Goal: Transaction & Acquisition: Book appointment/travel/reservation

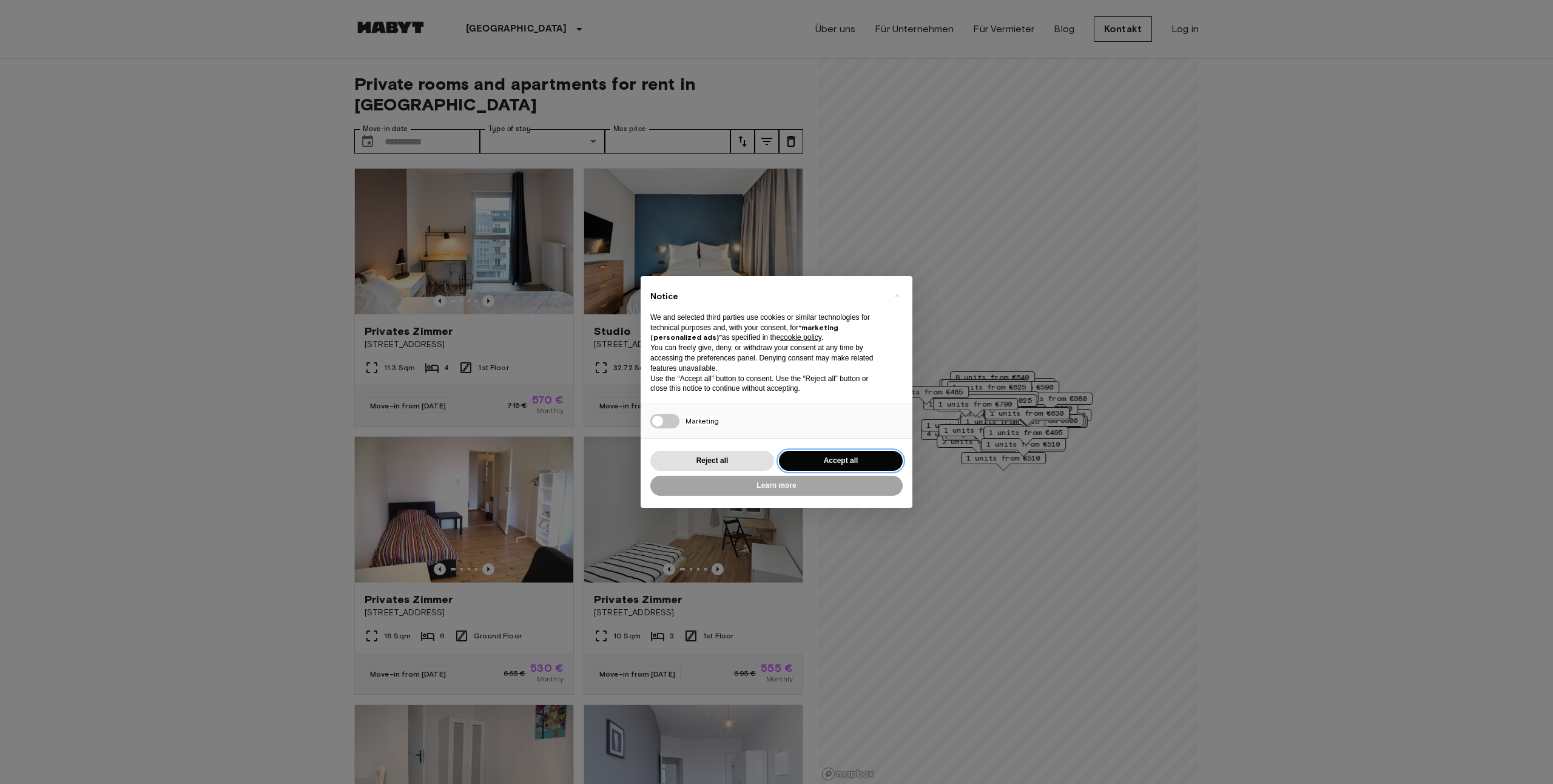
click at [861, 461] on button "Accept all" at bounding box center [841, 460] width 123 height 20
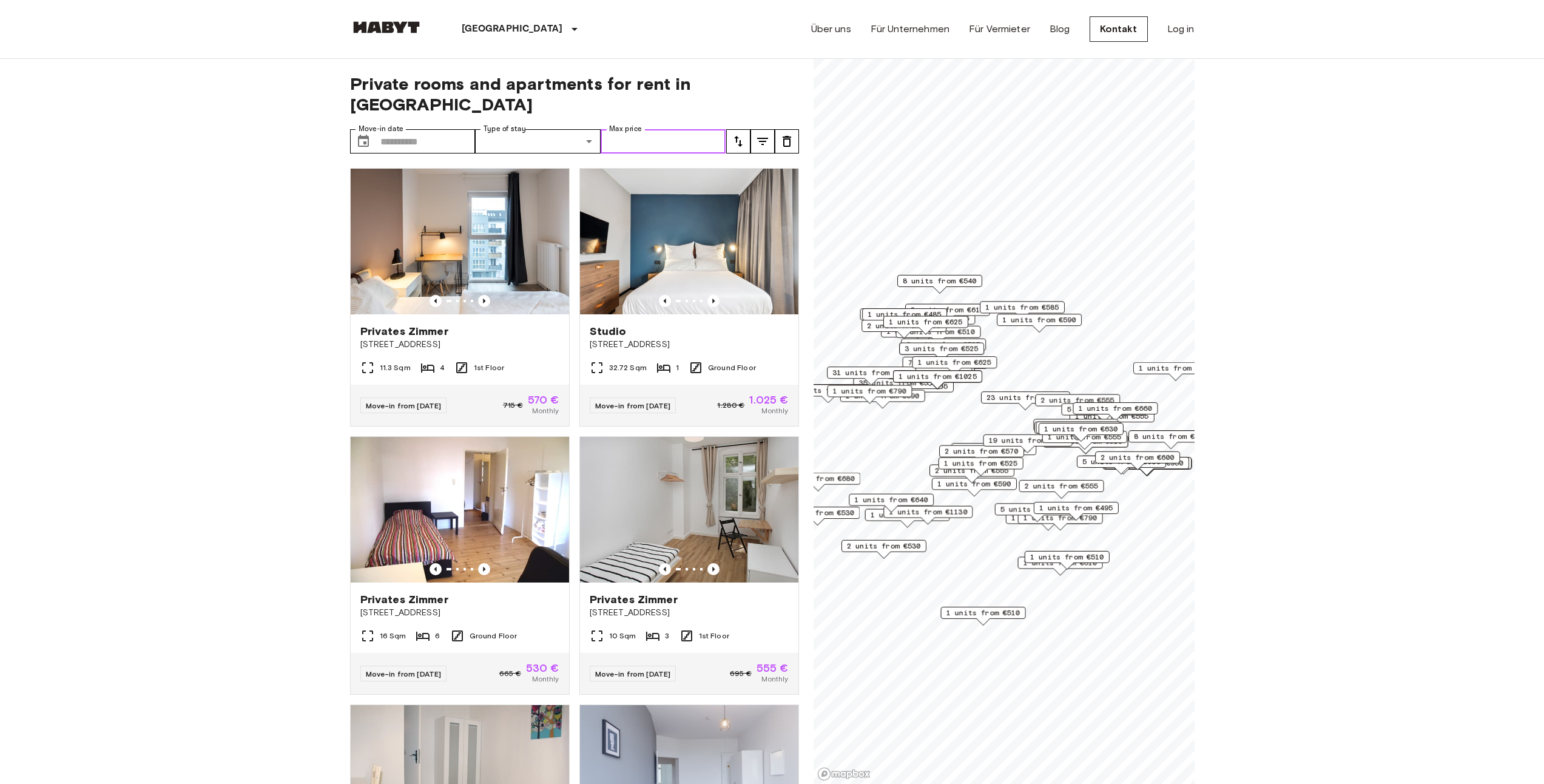
click at [664, 129] on input "Max price" at bounding box center [663, 141] width 126 height 24
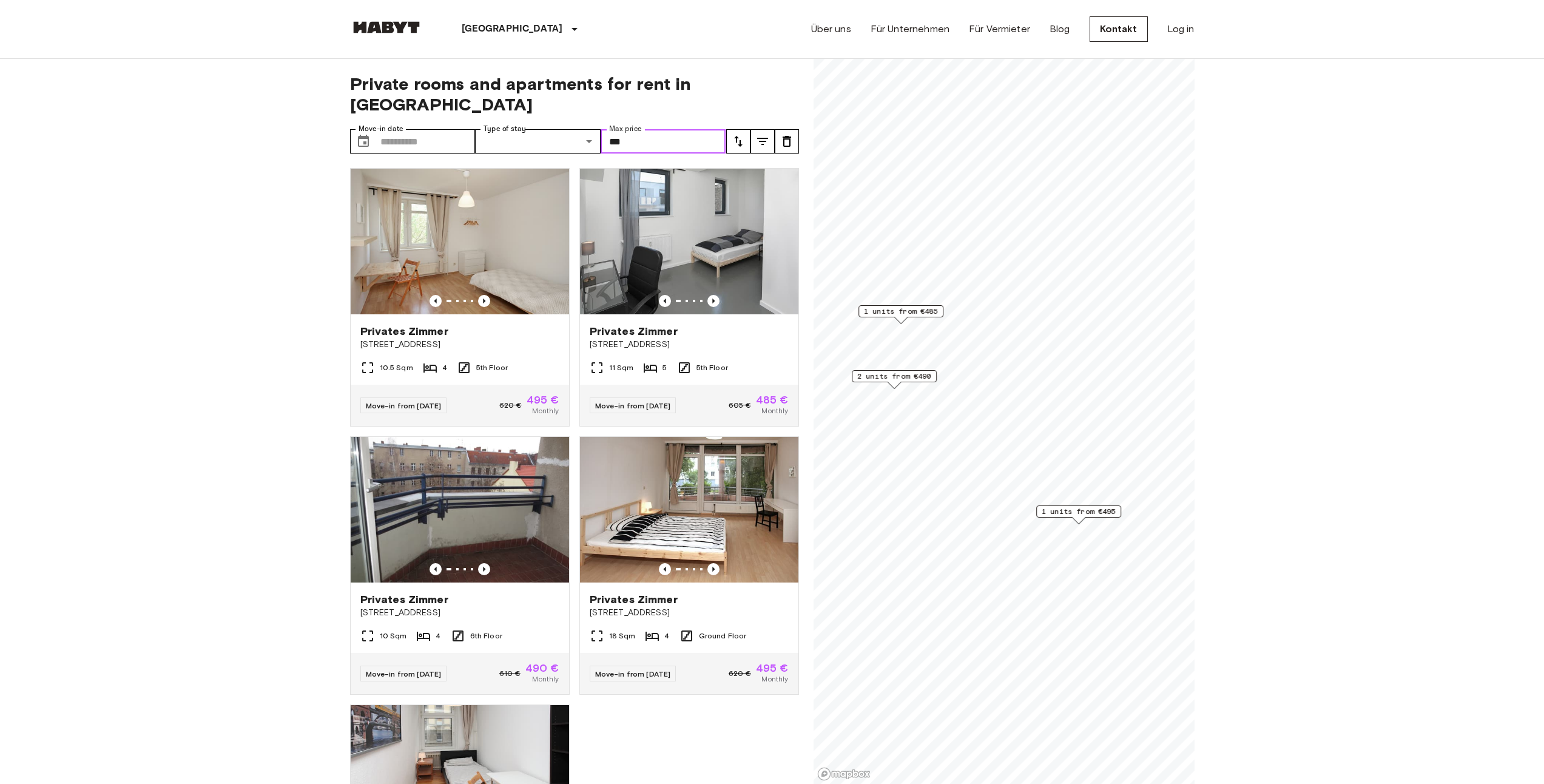
type input "***"
click at [665, 129] on input "***" at bounding box center [663, 141] width 126 height 24
click at [483, 295] on icon "Previous image" at bounding box center [484, 301] width 12 height 12
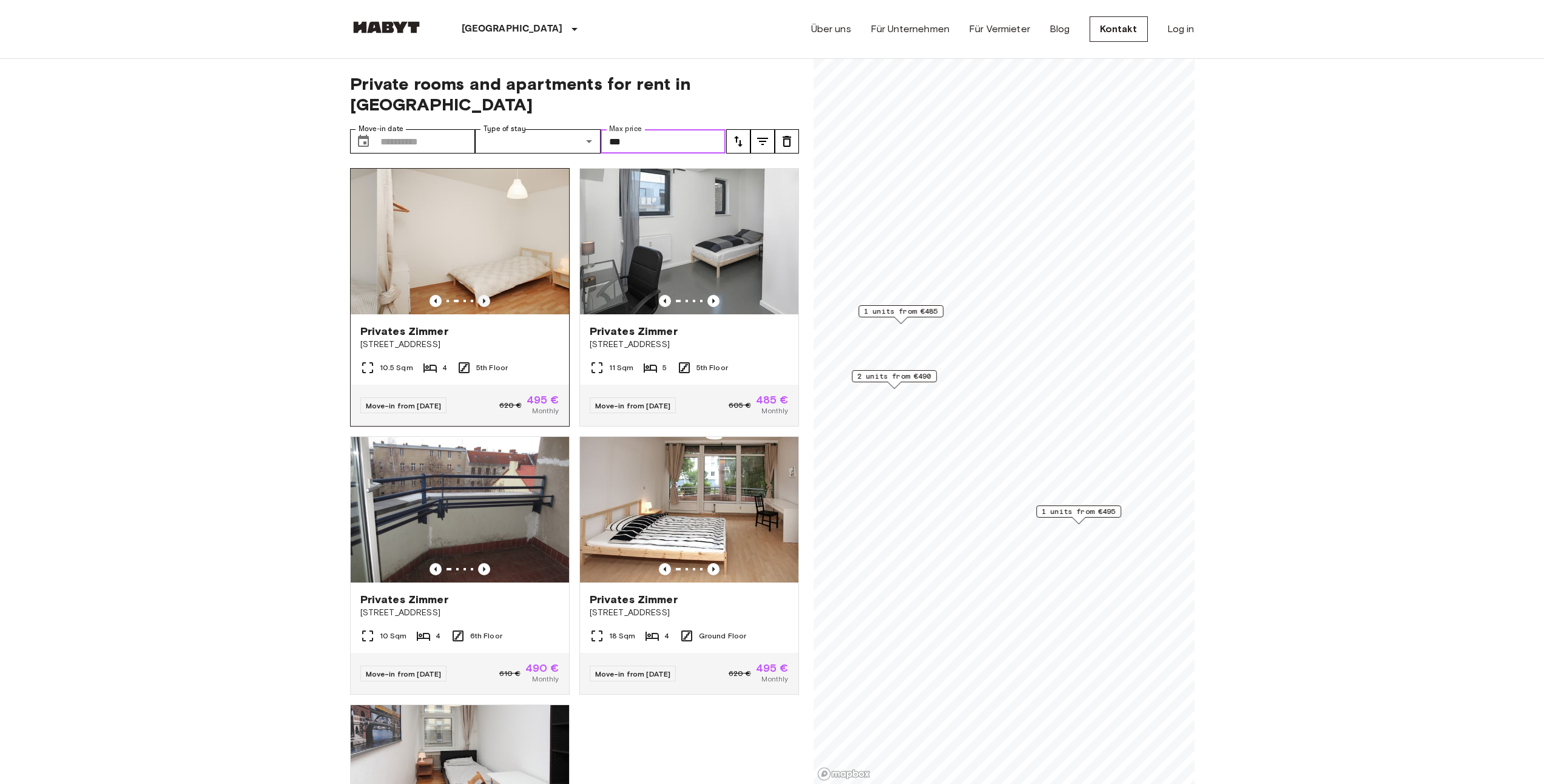
click at [483, 295] on icon "Previous image" at bounding box center [484, 301] width 12 height 12
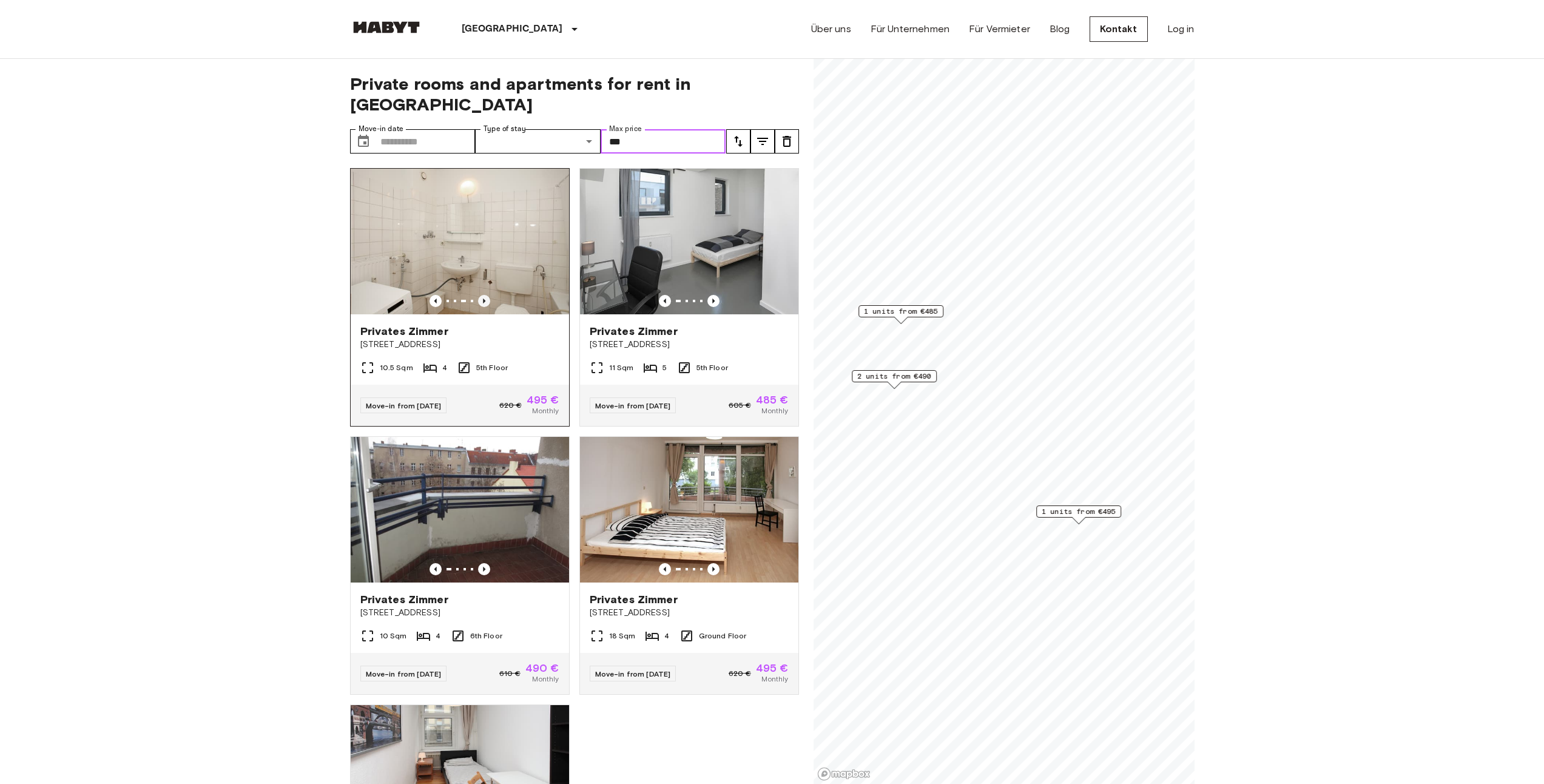
click at [483, 295] on icon "Previous image" at bounding box center [484, 301] width 12 height 12
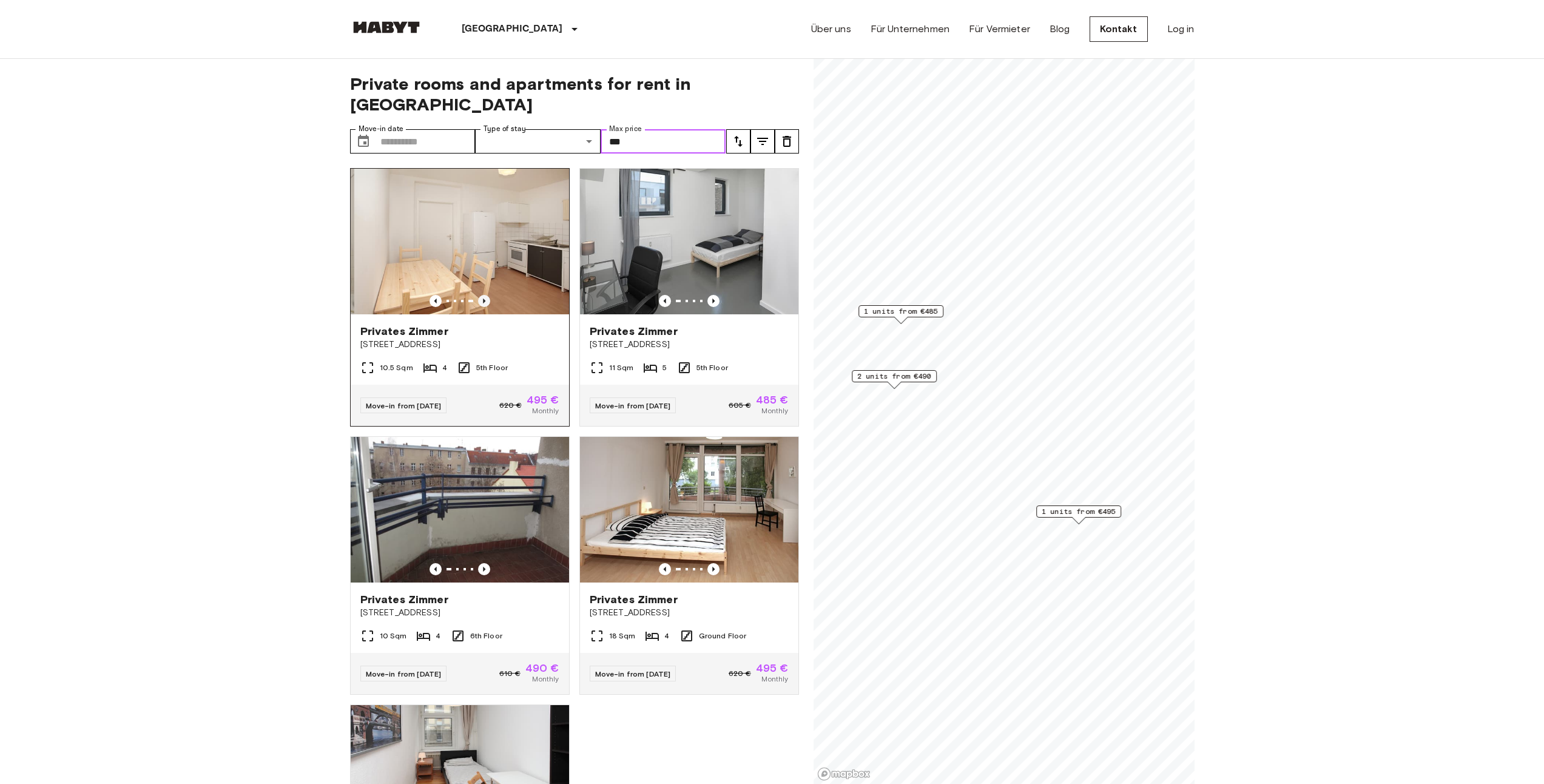
click at [482, 295] on icon "Previous image" at bounding box center [484, 301] width 12 height 12
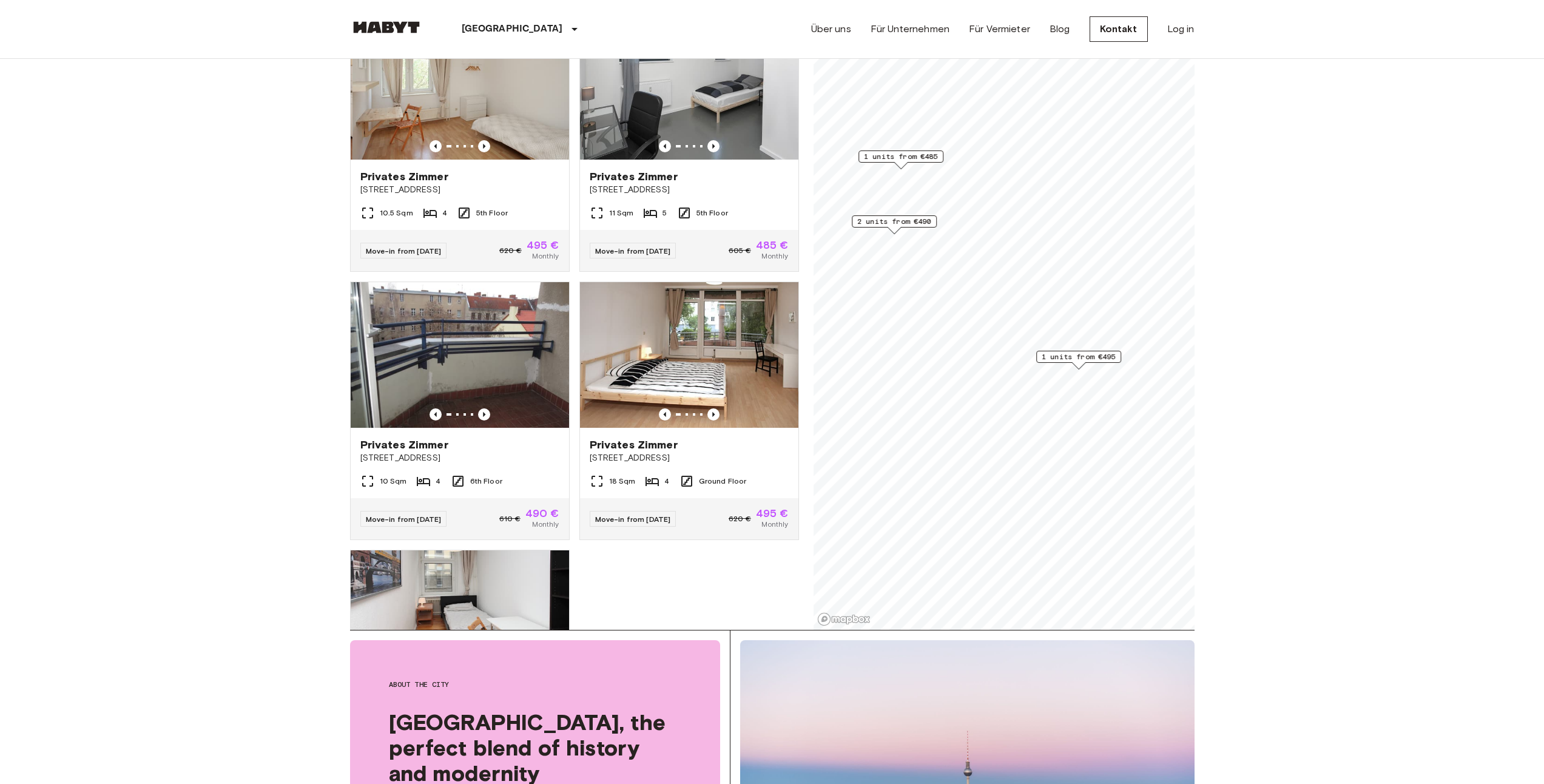
scroll to position [218, 0]
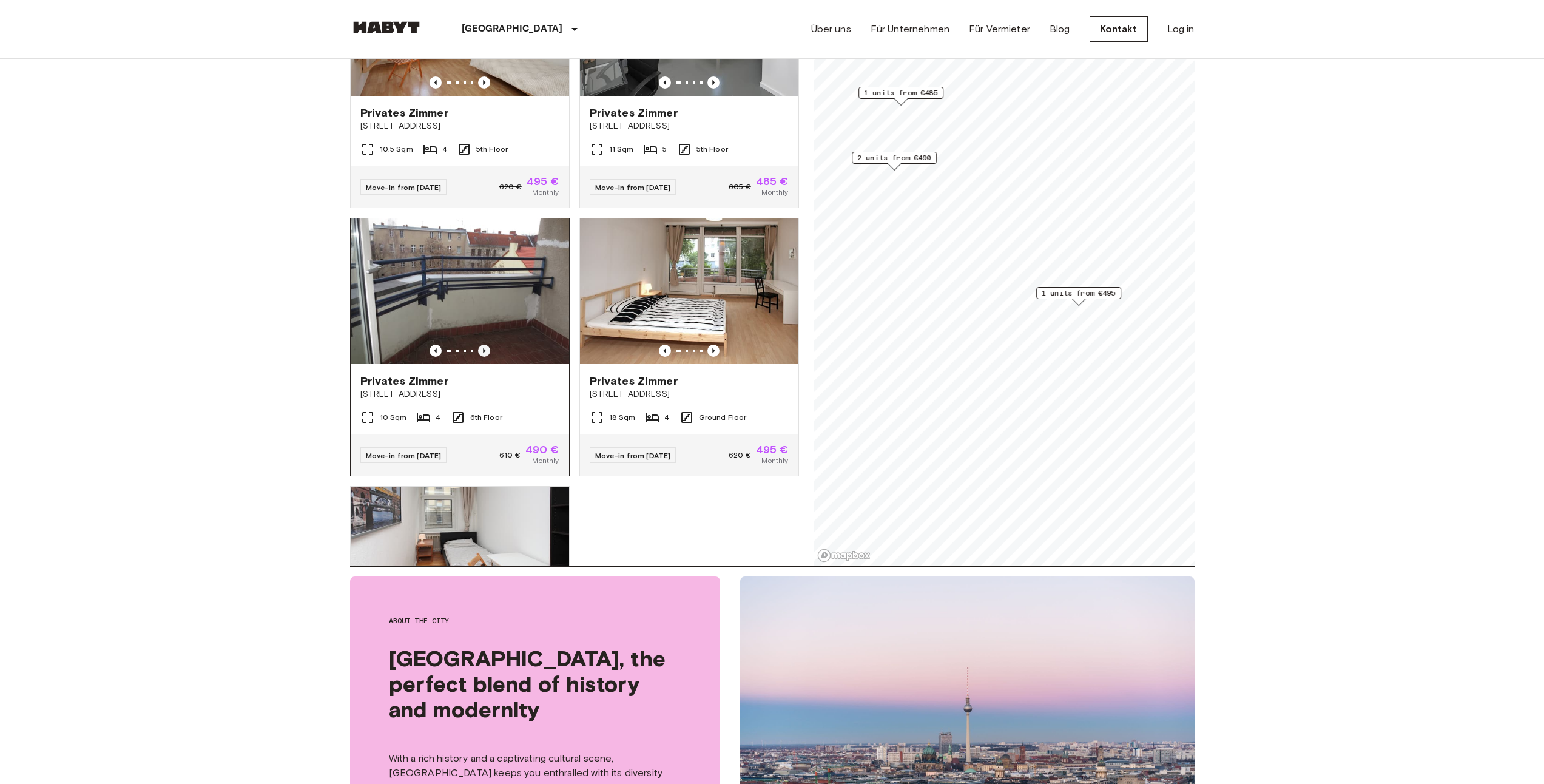
click at [478, 345] on icon "Previous image" at bounding box center [484, 350] width 12 height 12
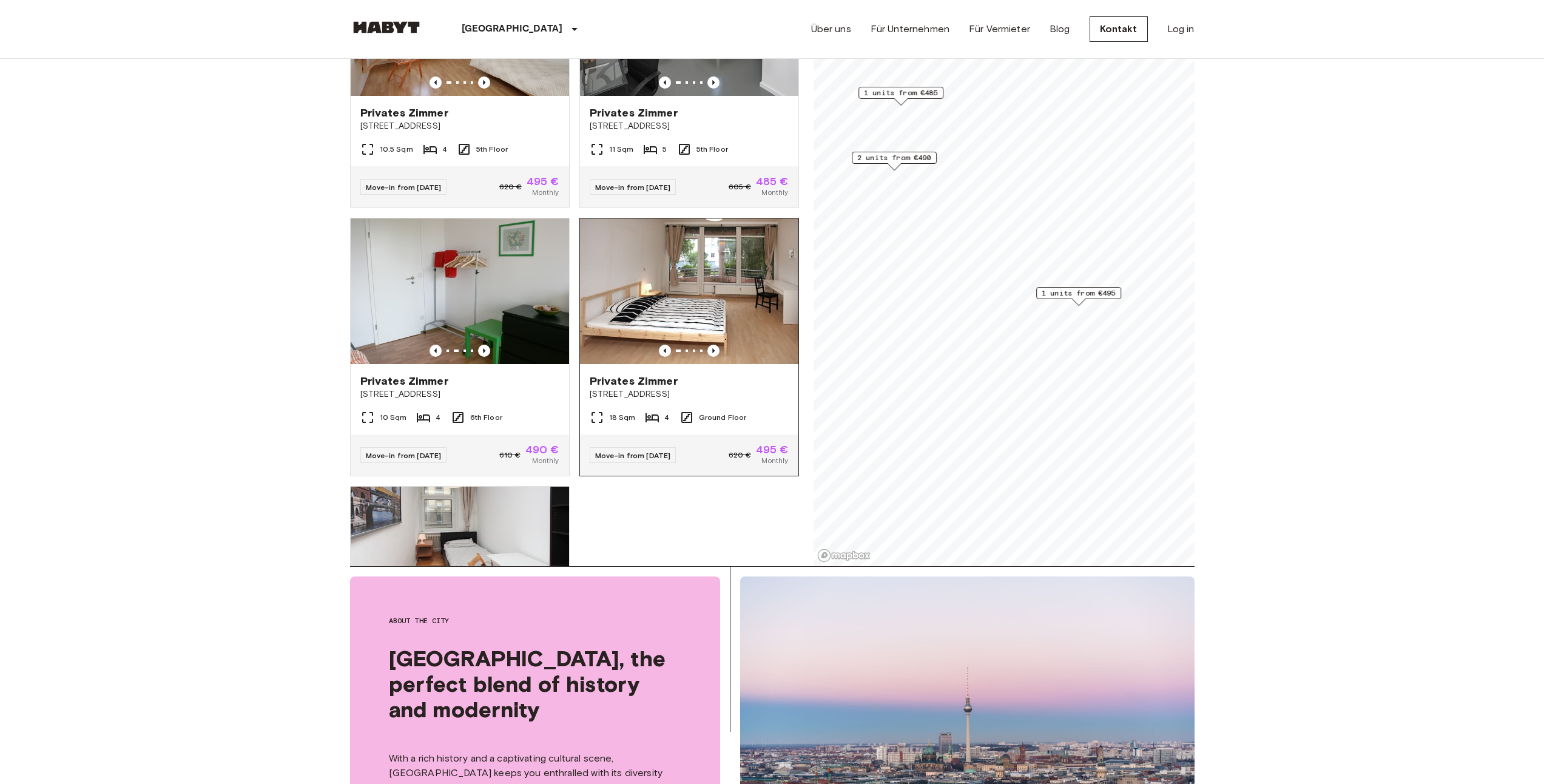
click at [663, 297] on img at bounding box center [689, 291] width 218 height 145
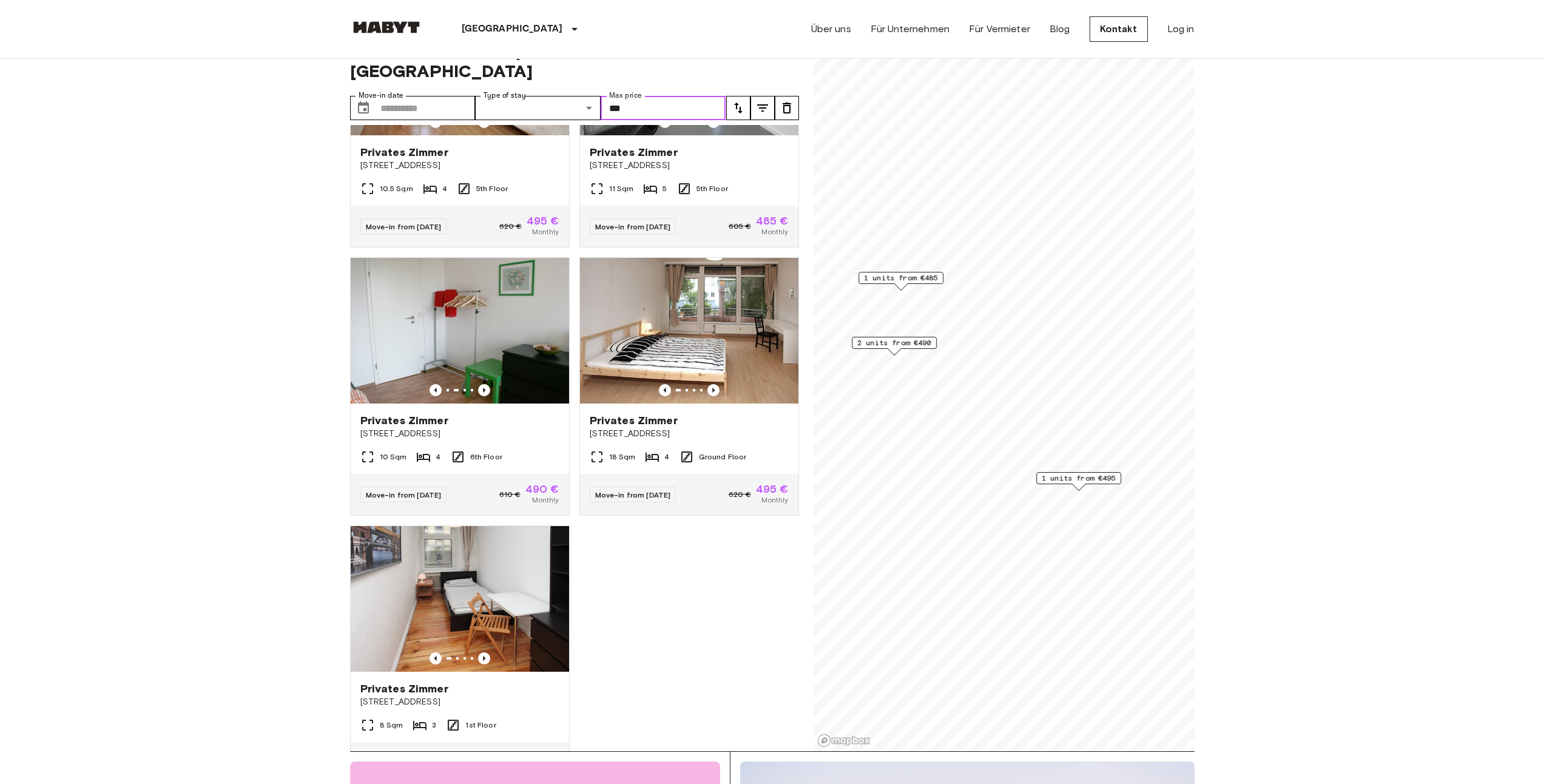
scroll to position [0, 0]
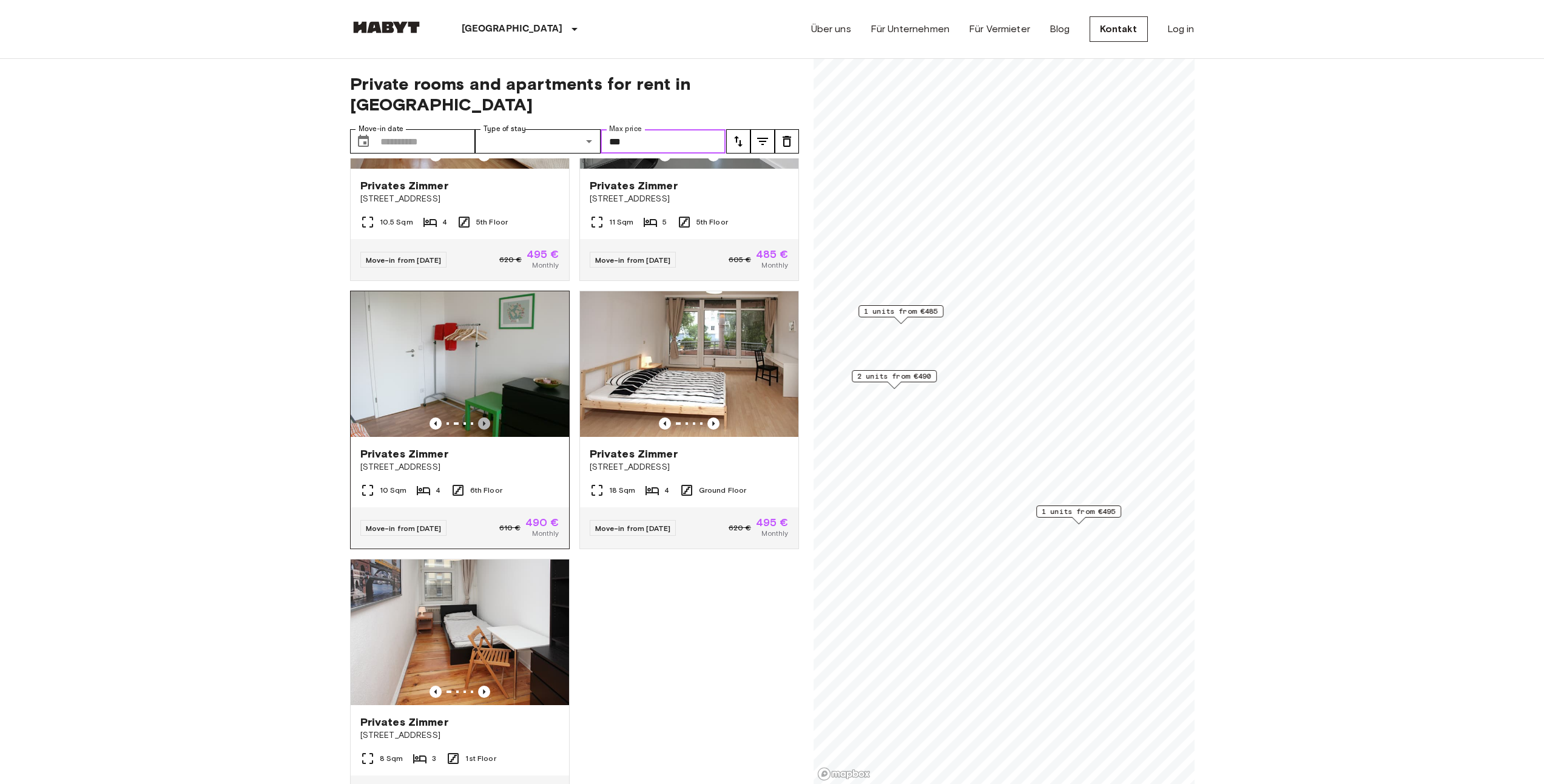
click at [484, 417] on icon "Previous image" at bounding box center [484, 423] width 12 height 12
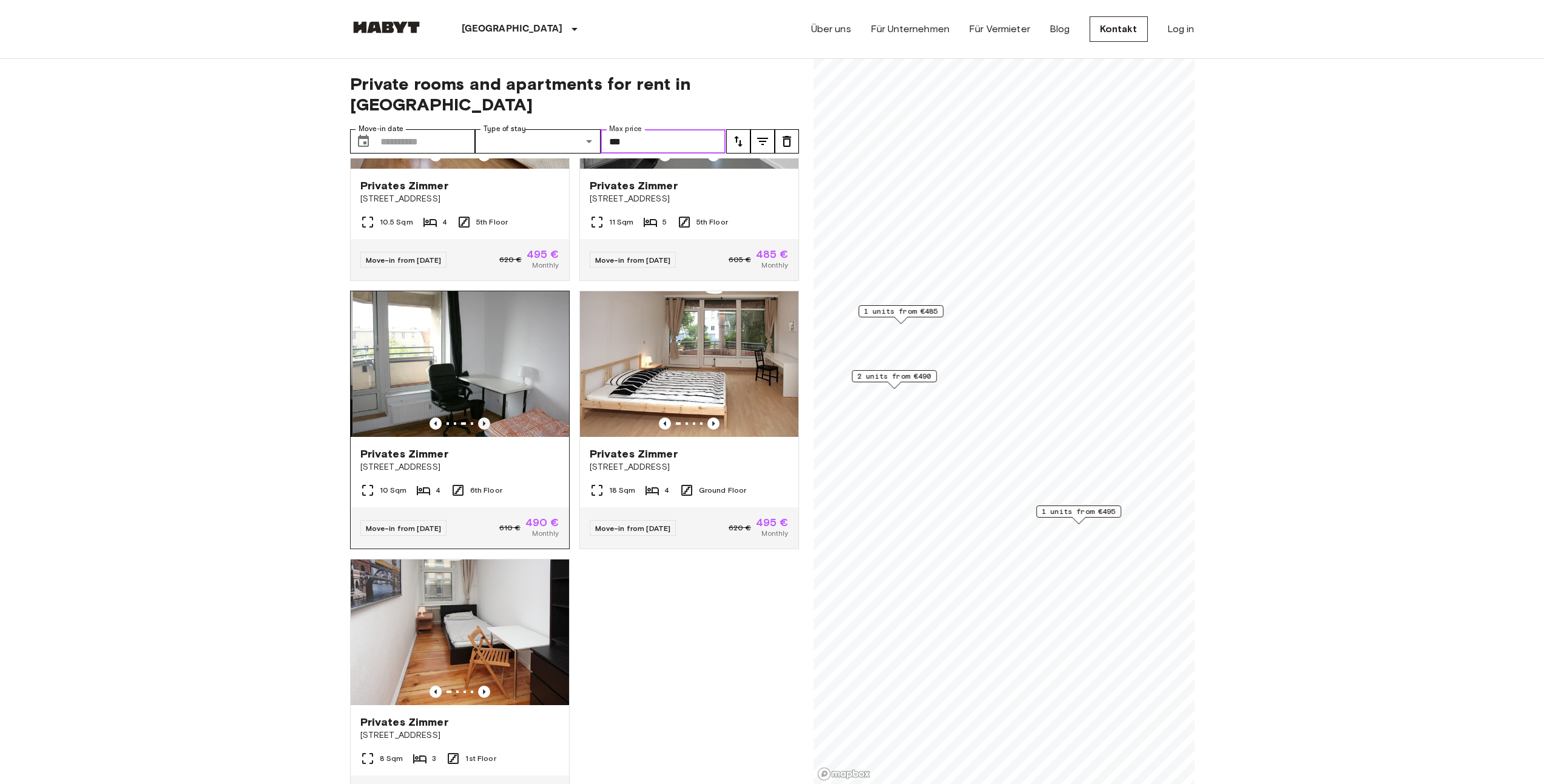
click at [484, 417] on icon "Previous image" at bounding box center [484, 423] width 12 height 12
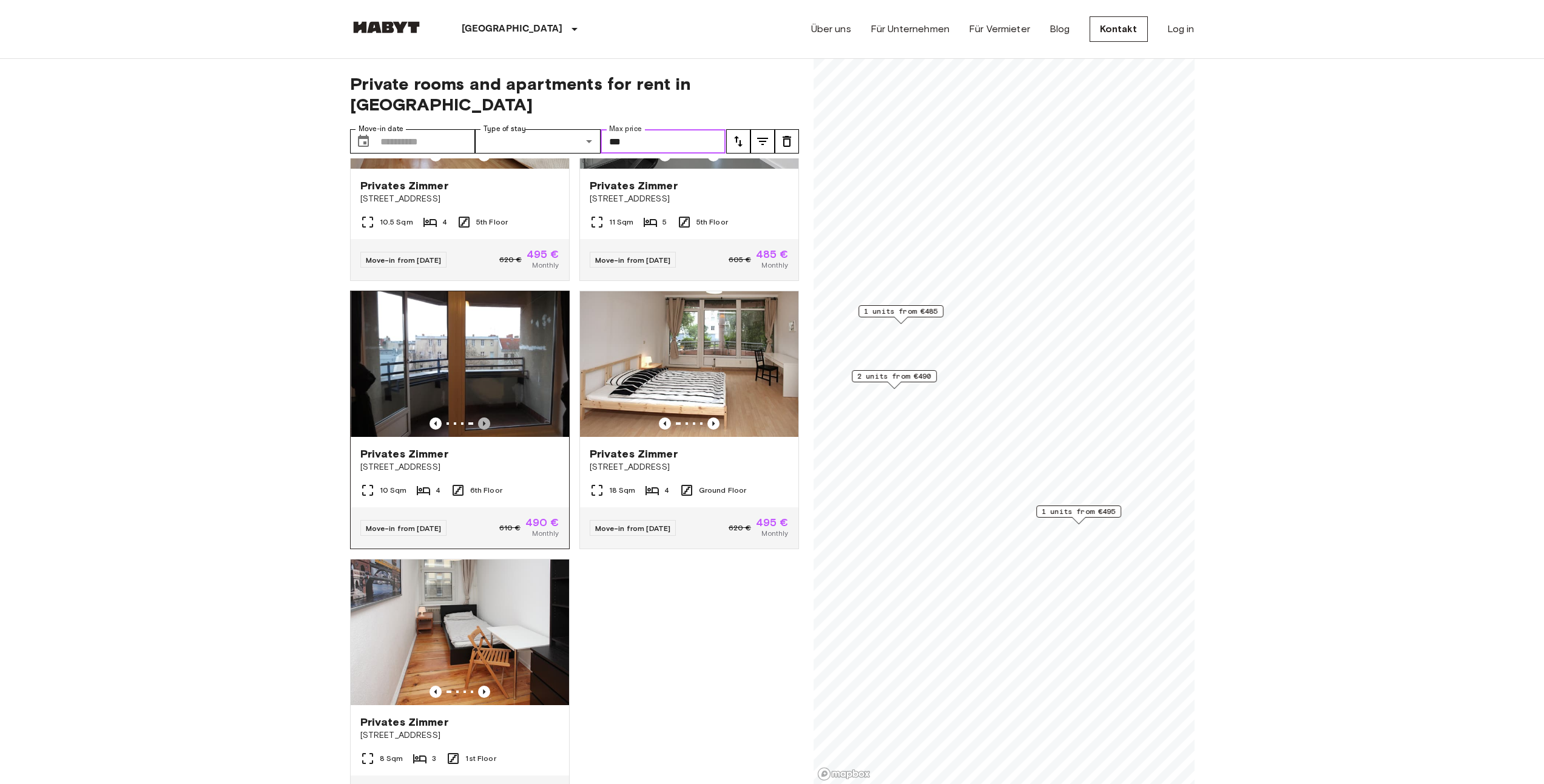
click at [484, 417] on icon "Previous image" at bounding box center [484, 423] width 12 height 12
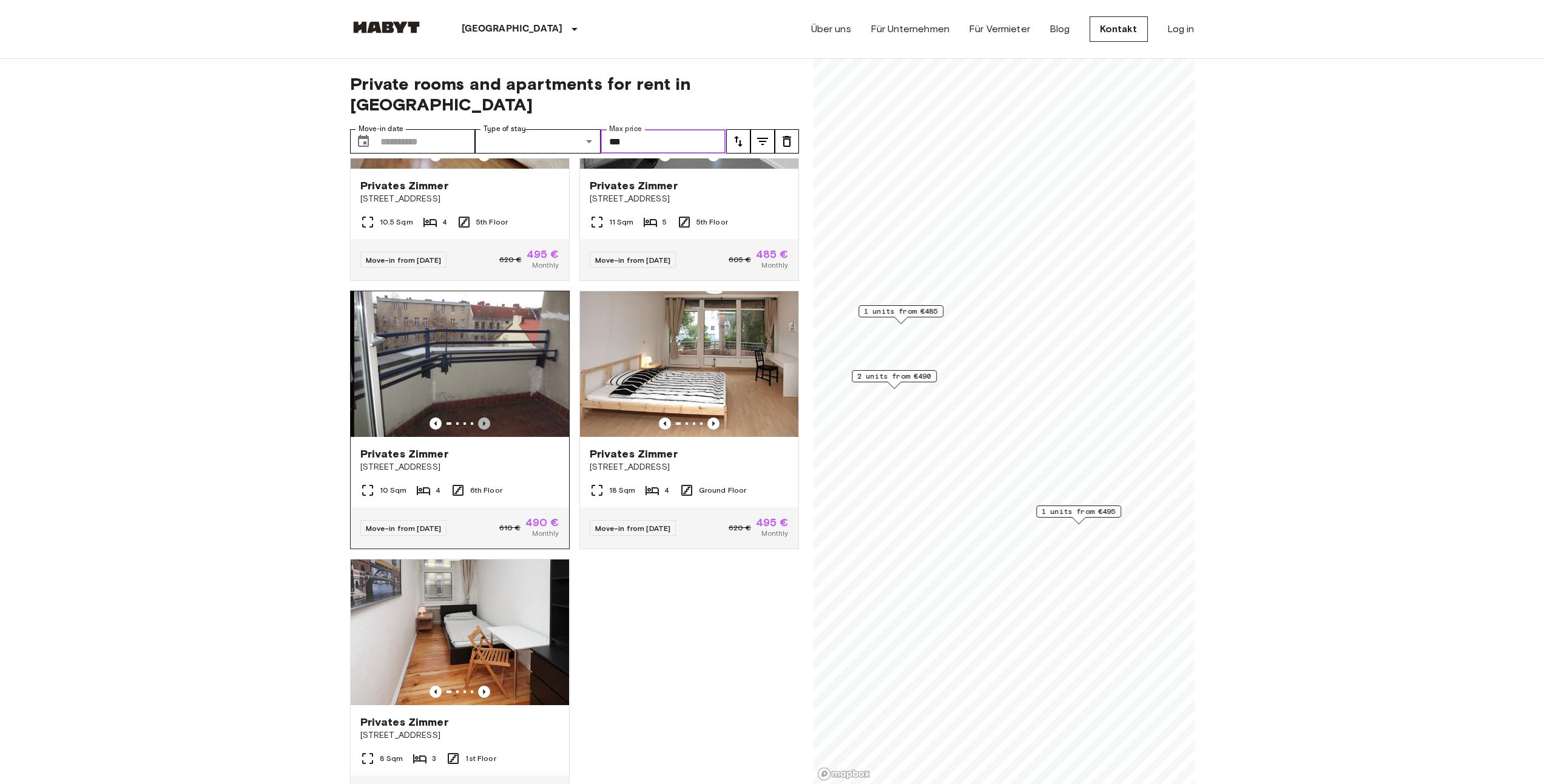
click at [484, 417] on icon "Previous image" at bounding box center [484, 423] width 12 height 12
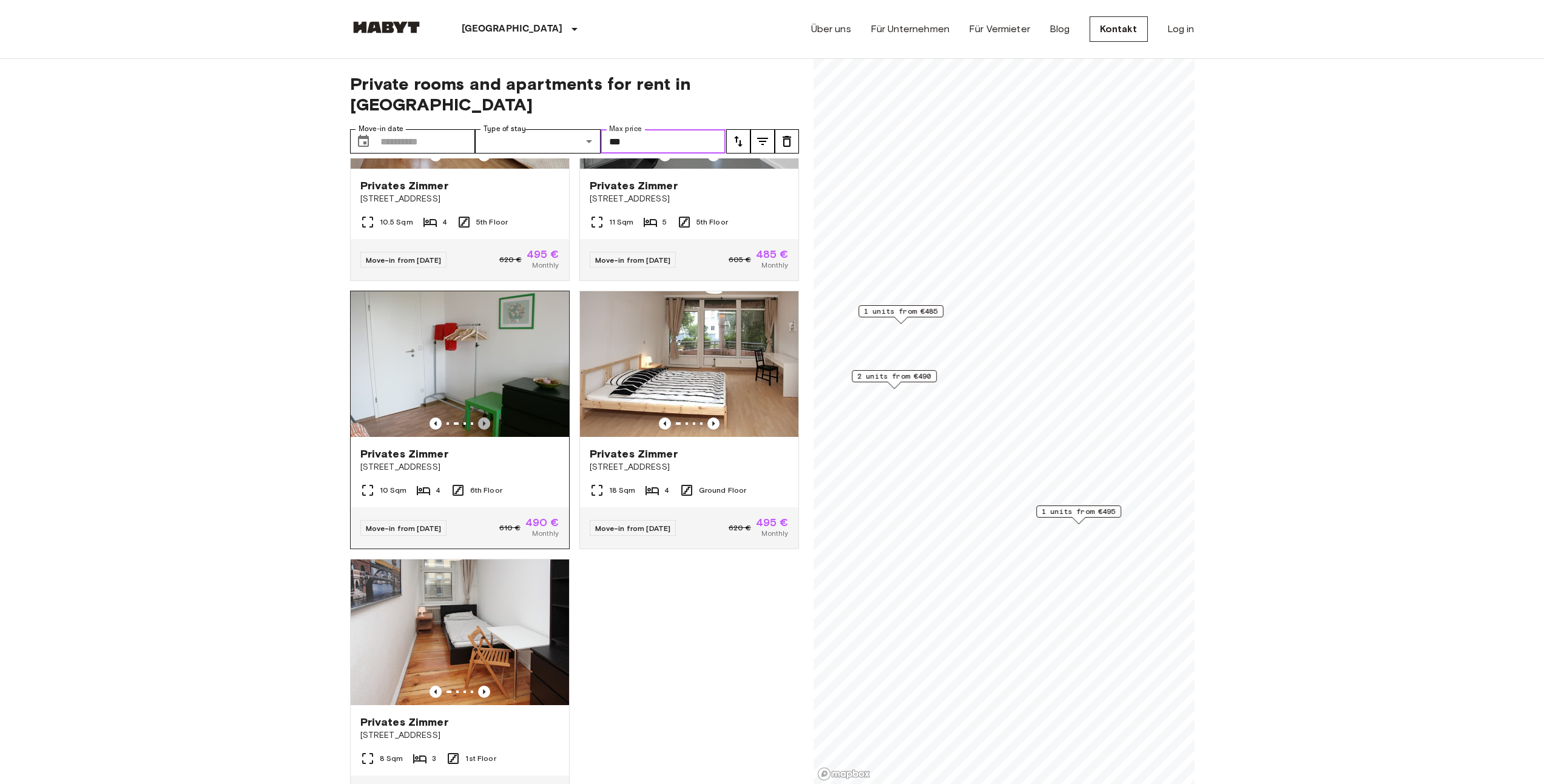
click at [484, 417] on icon "Previous image" at bounding box center [484, 423] width 12 height 12
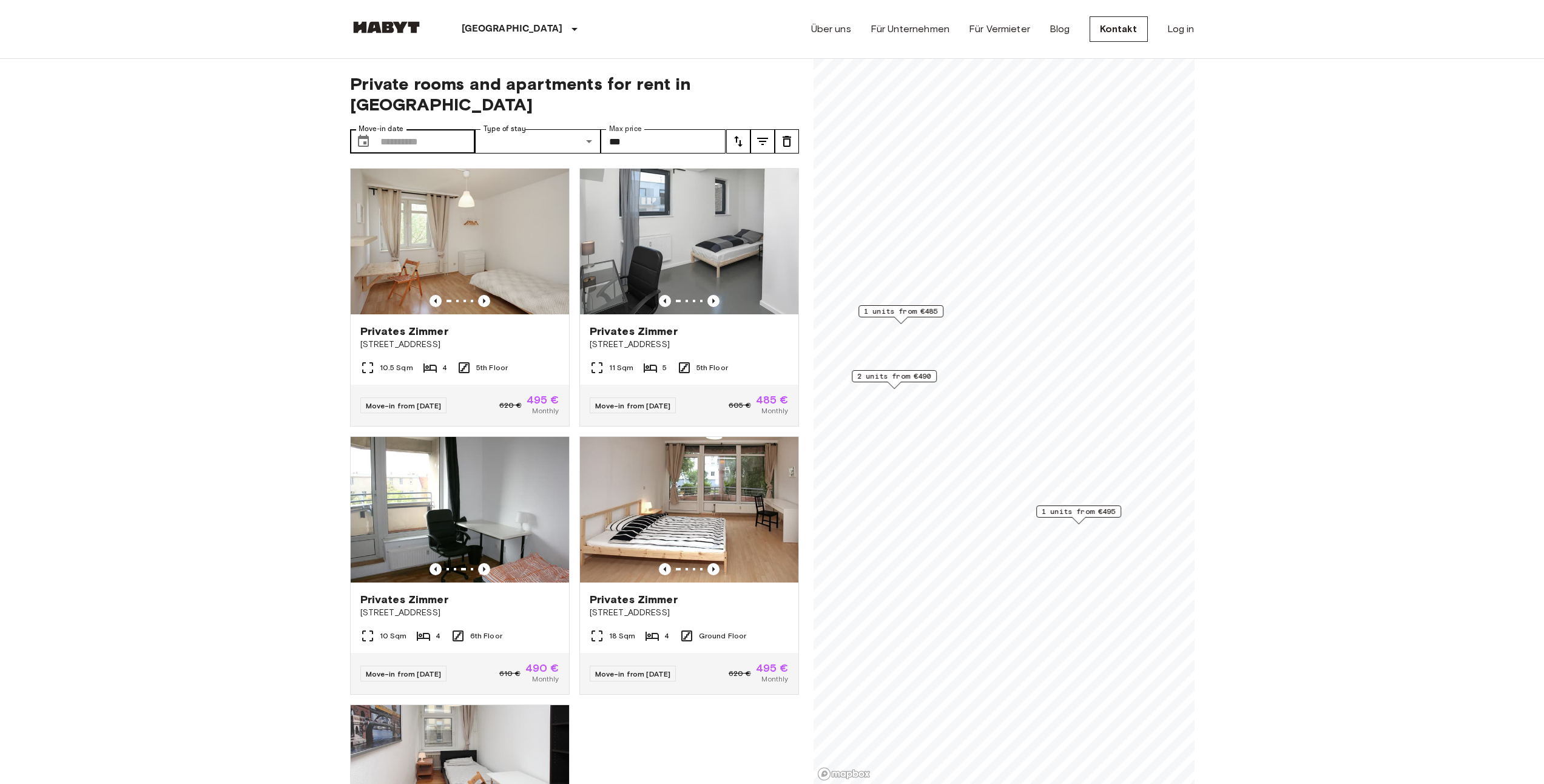
click at [392, 123] on label "Move-in date" at bounding box center [381, 129] width 45 height 10
click at [392, 129] on input "Move-in date" at bounding box center [428, 141] width 96 height 24
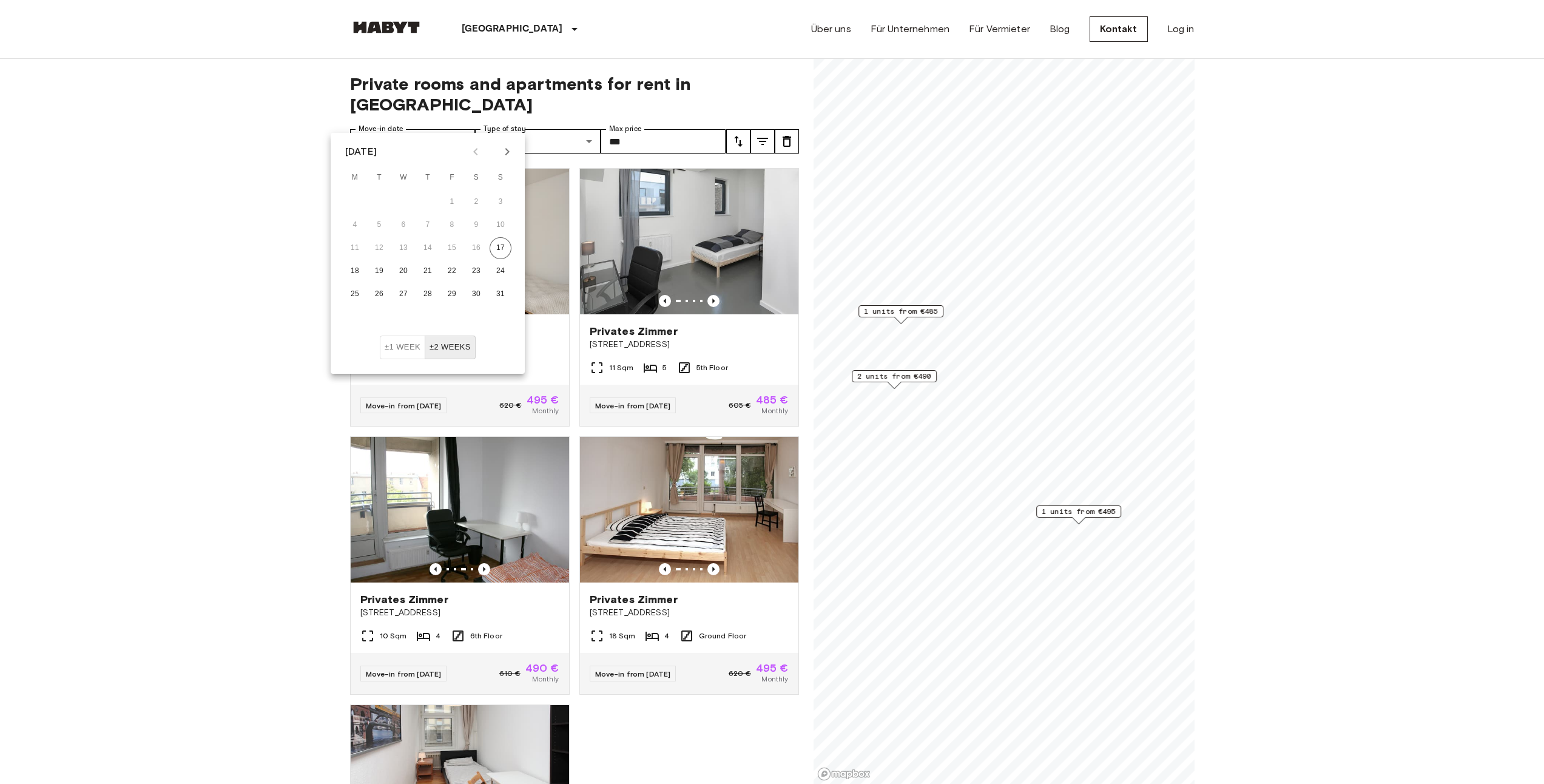
click at [503, 152] on icon "Next month" at bounding box center [507, 151] width 15 height 15
click at [356, 198] on button "1" at bounding box center [355, 202] width 22 height 22
type input "**********"
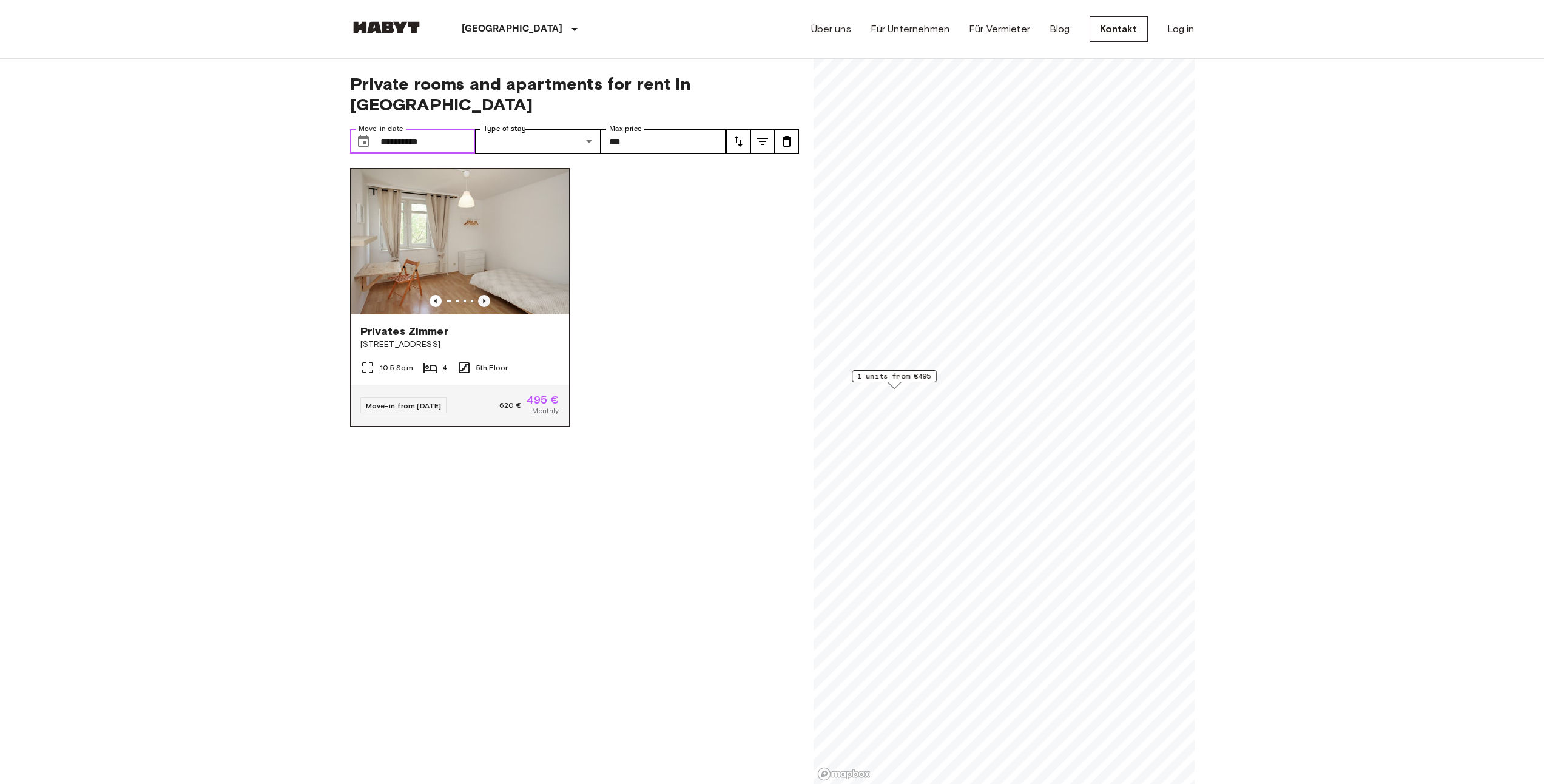
click at [478, 295] on icon "Previous image" at bounding box center [484, 301] width 12 height 12
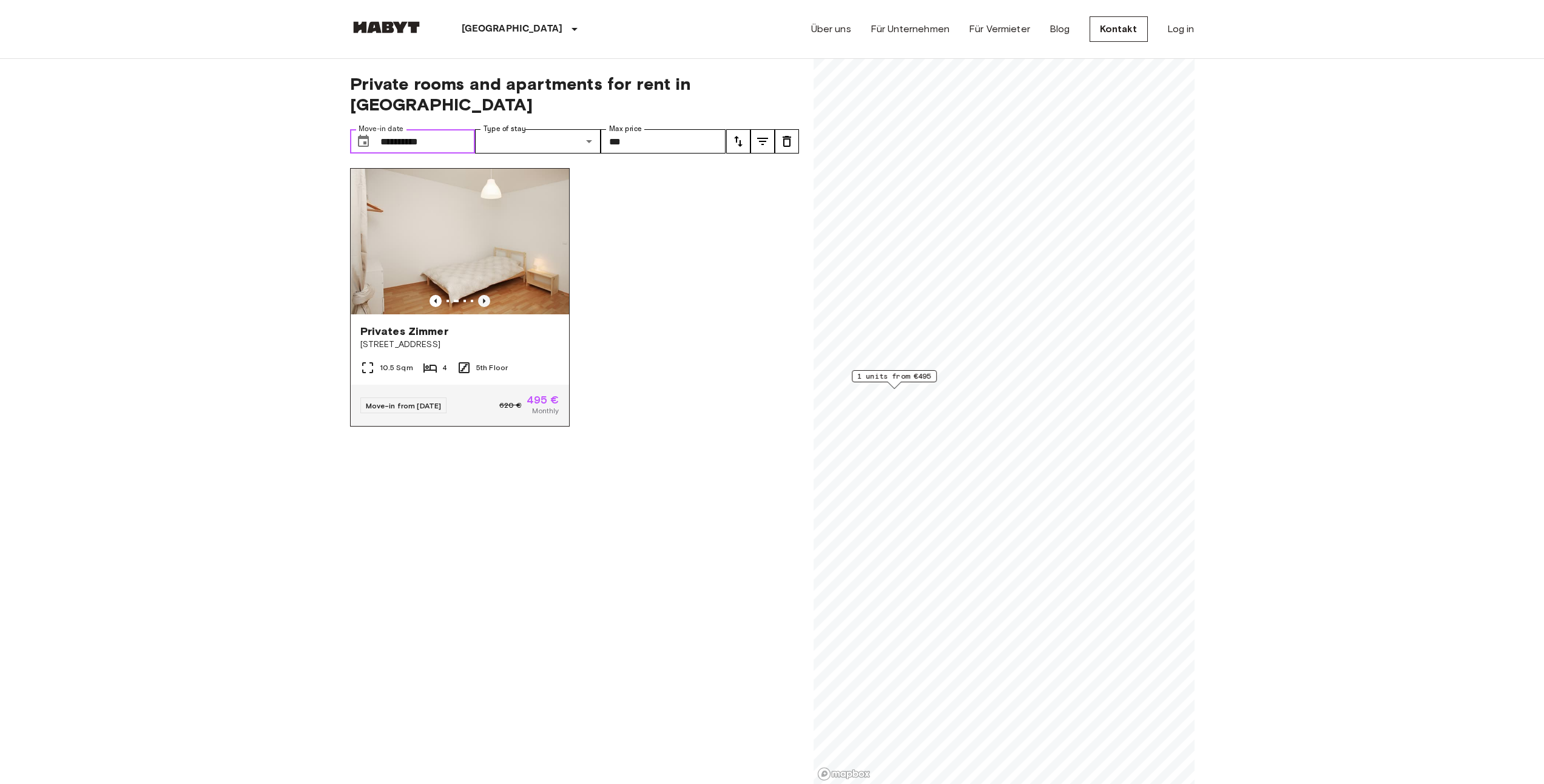
click at [478, 295] on icon "Previous image" at bounding box center [484, 301] width 12 height 12
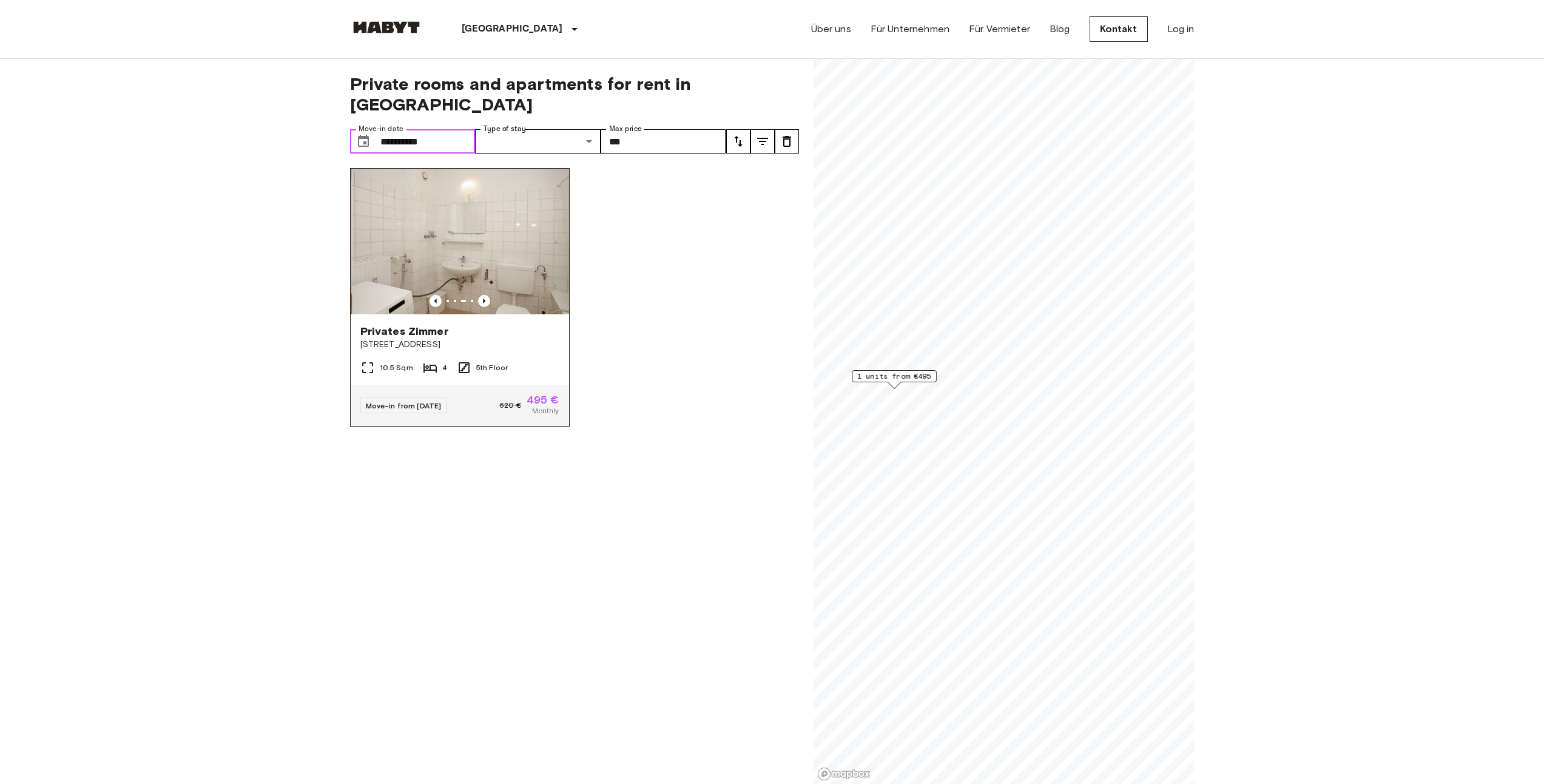
click at [479, 237] on img at bounding box center [461, 241] width 218 height 145
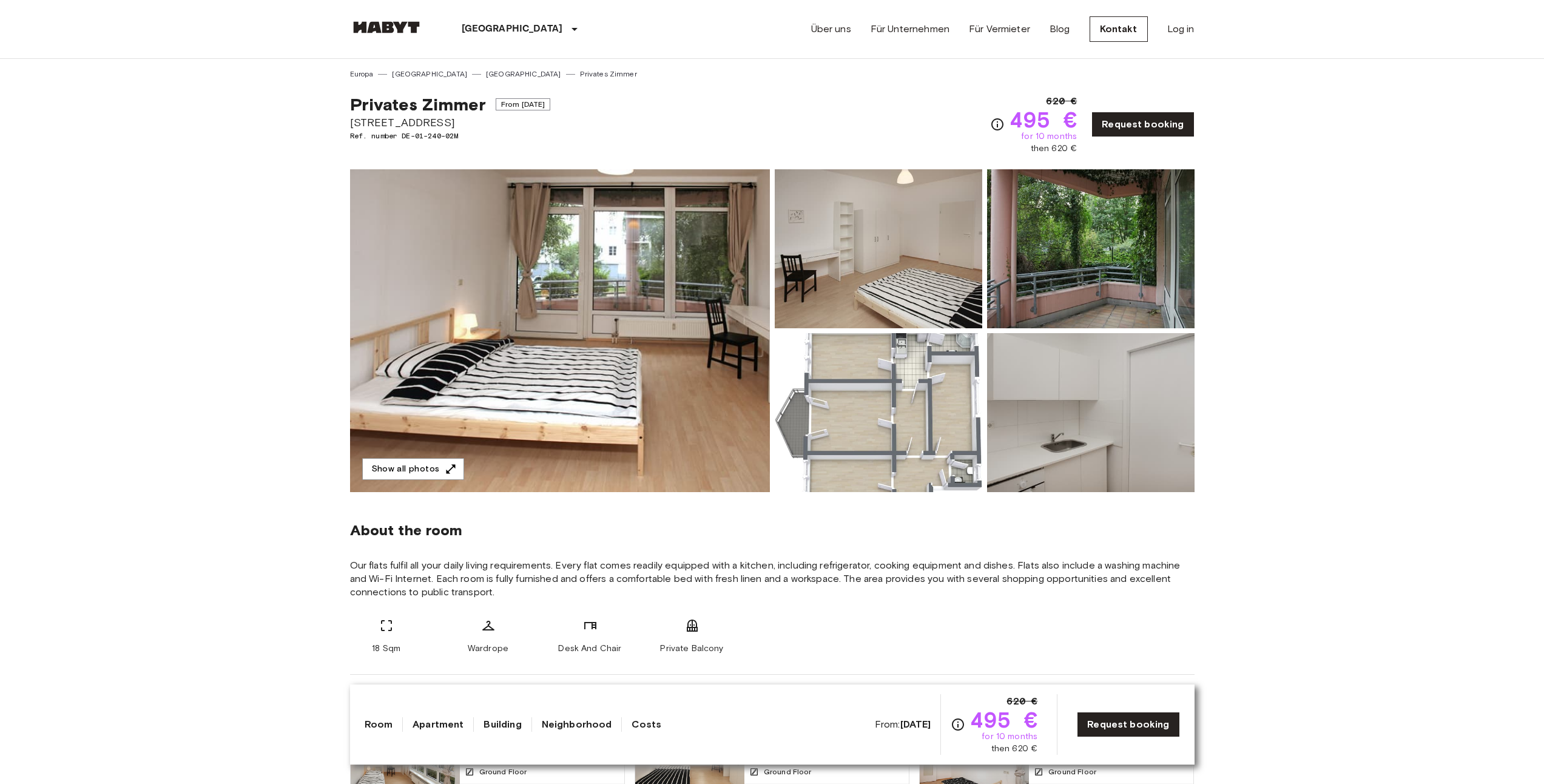
drag, startPoint x: 350, startPoint y: 120, endPoint x: 511, endPoint y: 124, distance: 161.0
click at [511, 124] on span "Hüttenroder Weg 18" at bounding box center [450, 122] width 201 height 15
copy span "Hüttenroder Weg 18"
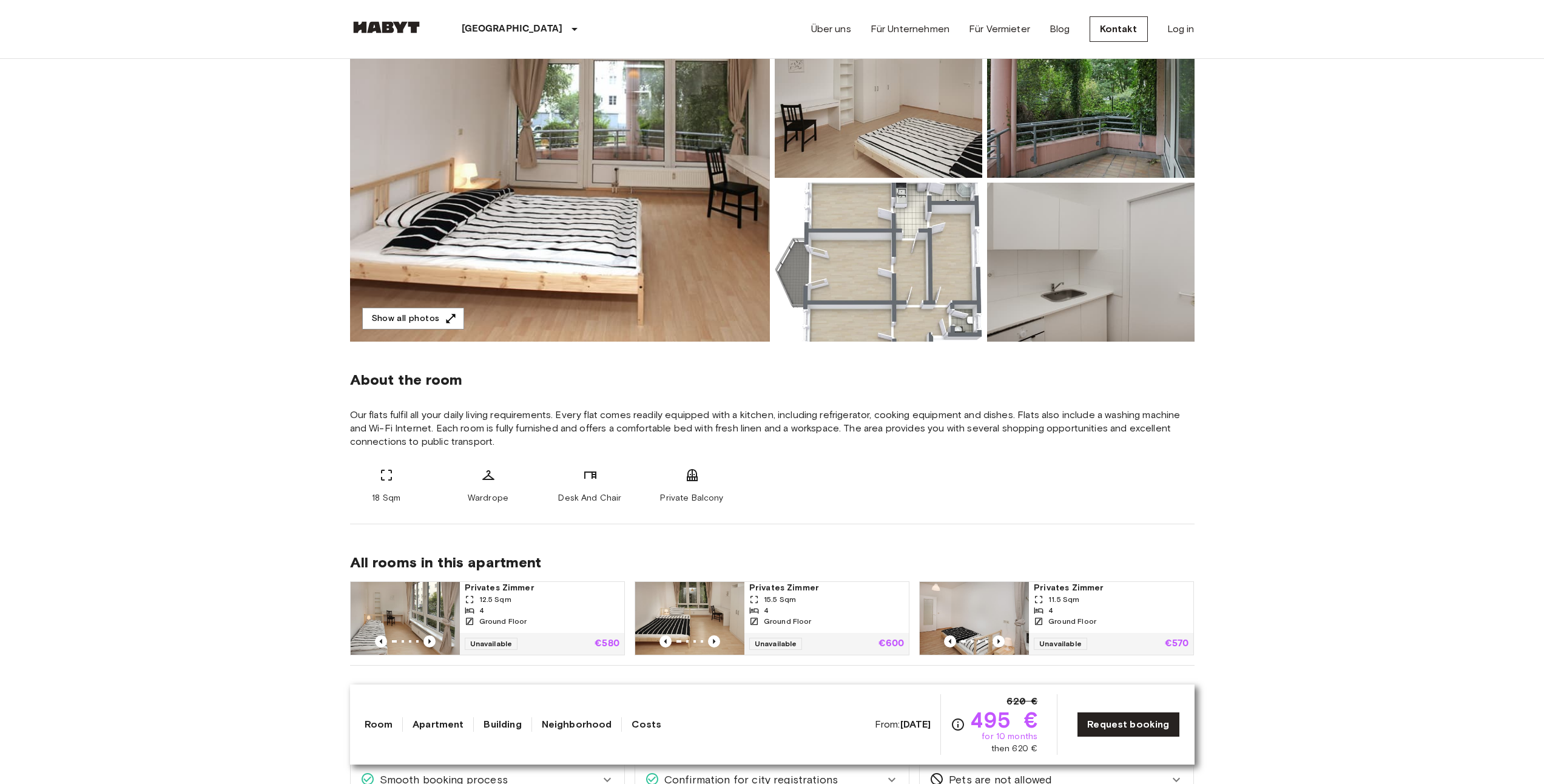
scroll to position [145, 0]
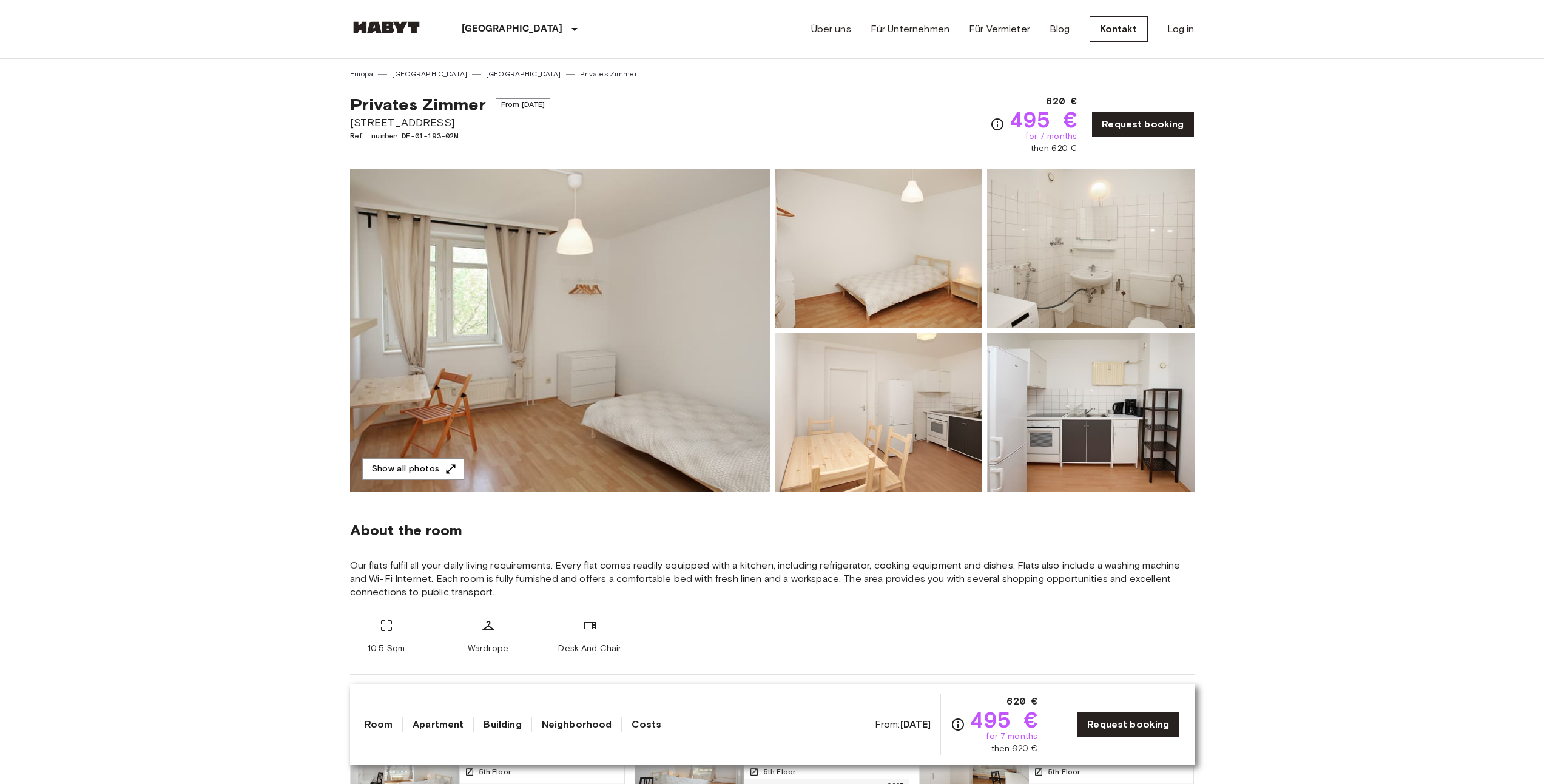
click at [506, 342] on img at bounding box center [559, 330] width 420 height 323
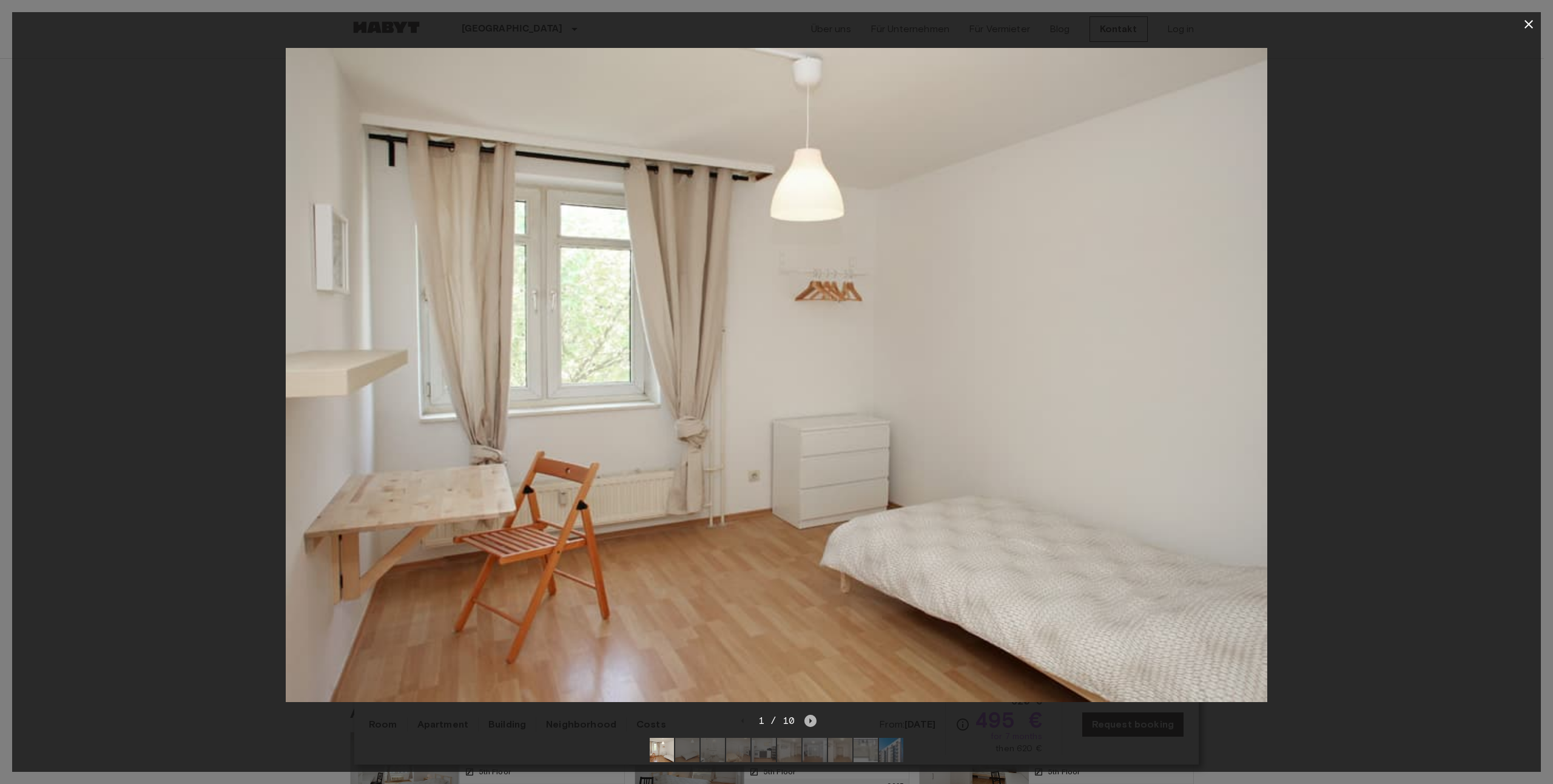
click at [811, 714] on icon "Next image" at bounding box center [811, 720] width 12 height 12
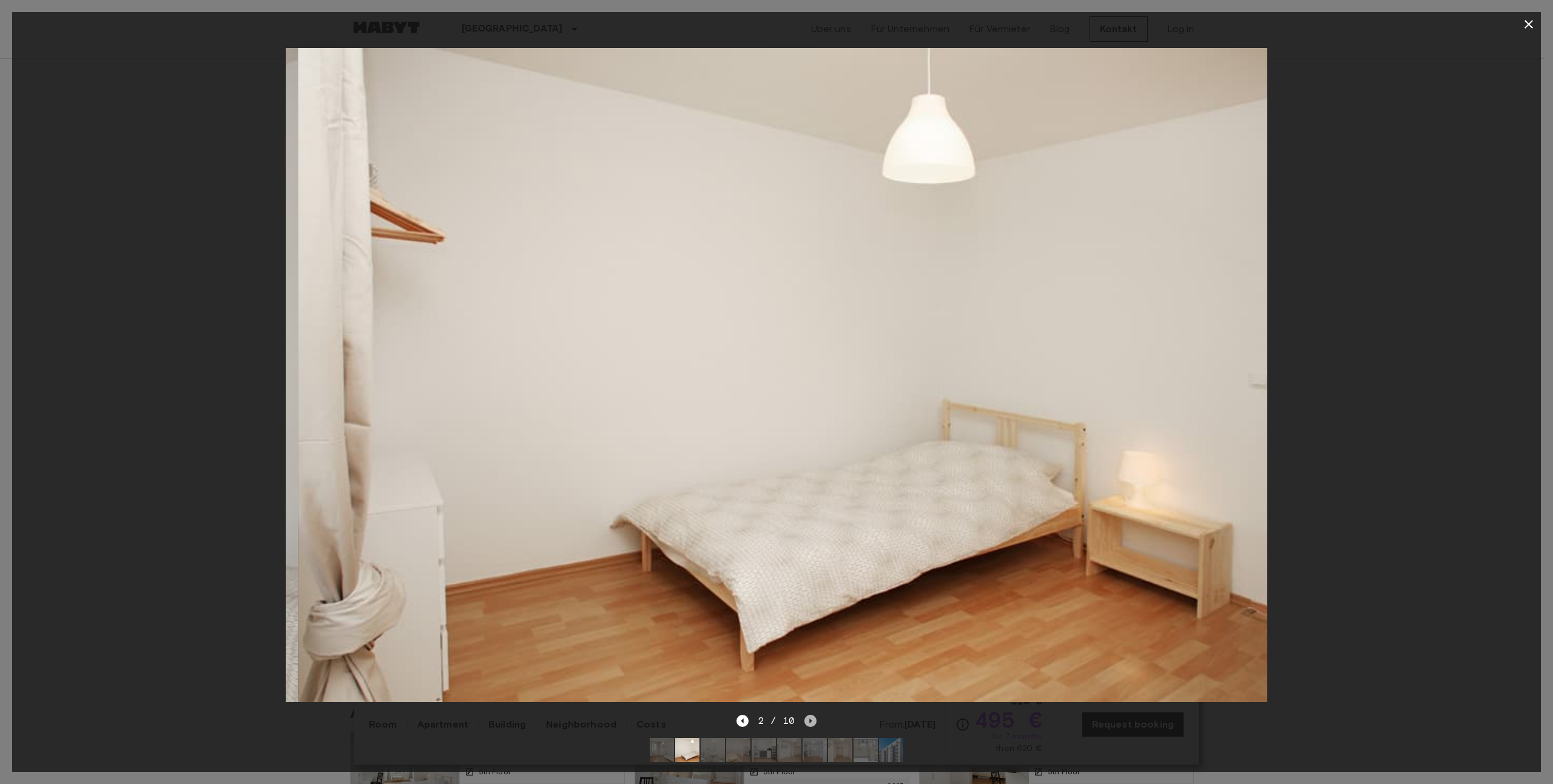
click at [811, 714] on icon "Next image" at bounding box center [811, 720] width 12 height 12
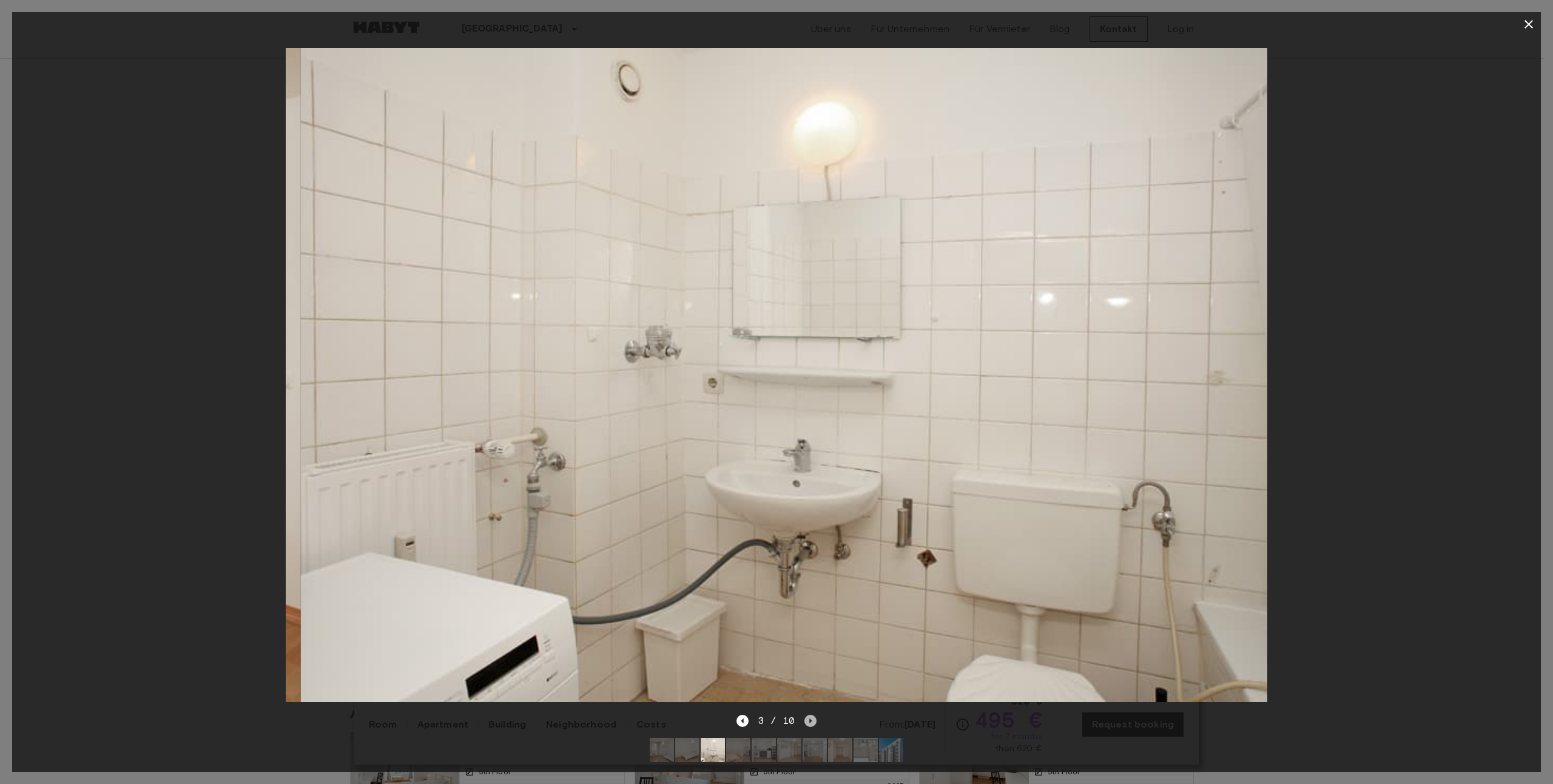
click at [811, 714] on icon "Next image" at bounding box center [811, 720] width 12 height 12
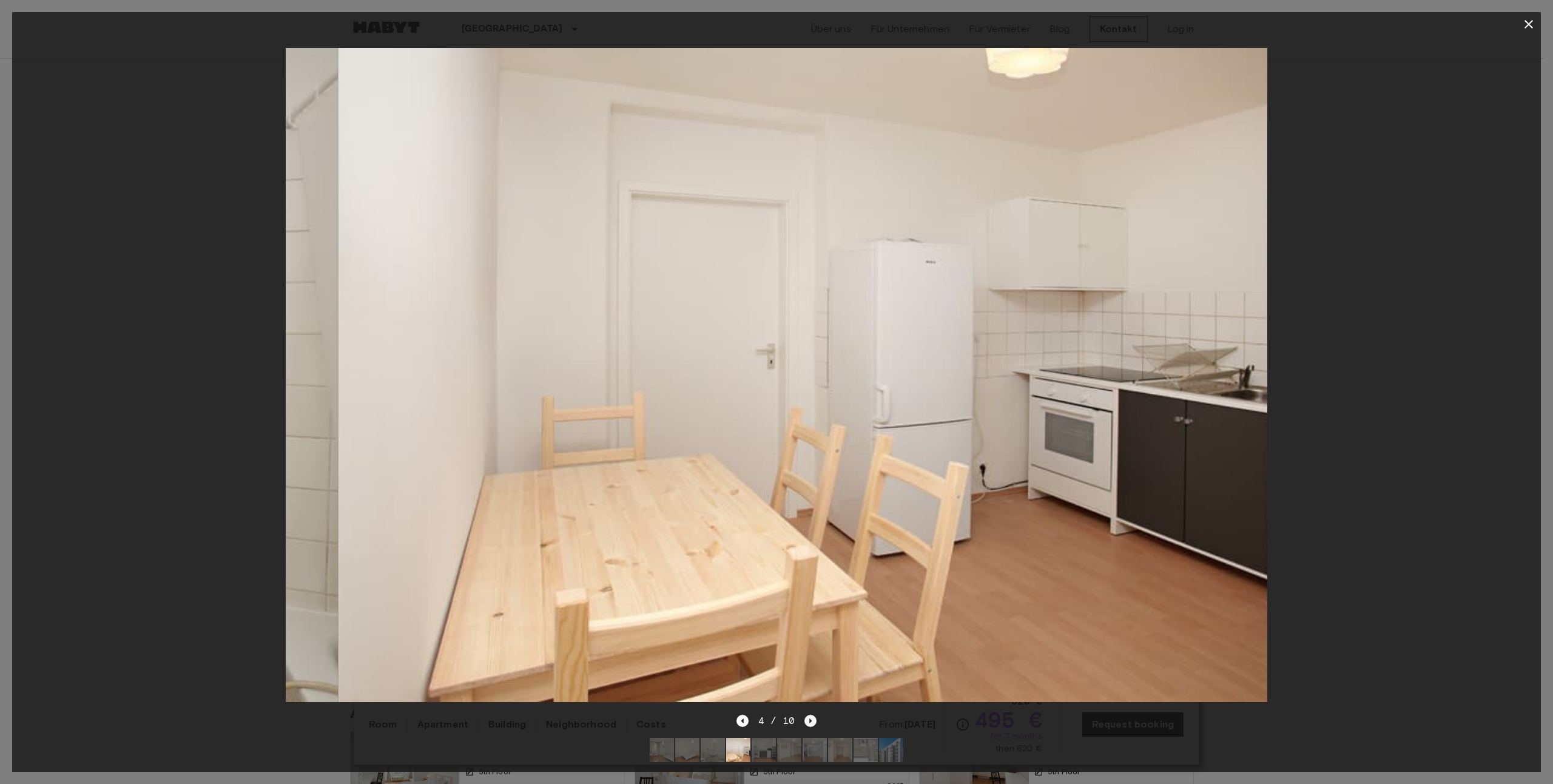
click at [811, 714] on icon "Next image" at bounding box center [811, 720] width 12 height 12
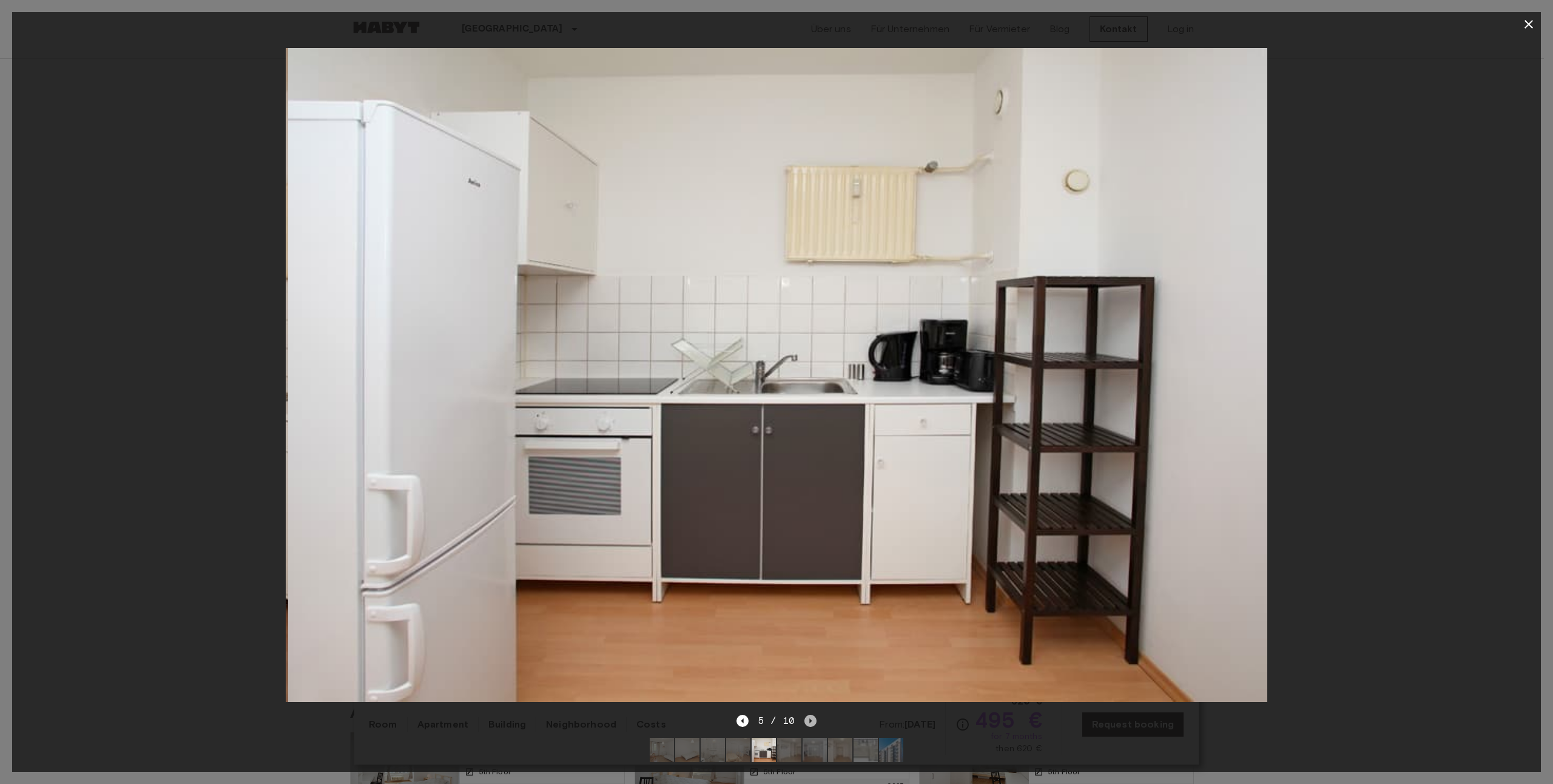
click at [811, 714] on icon "Next image" at bounding box center [811, 720] width 12 height 12
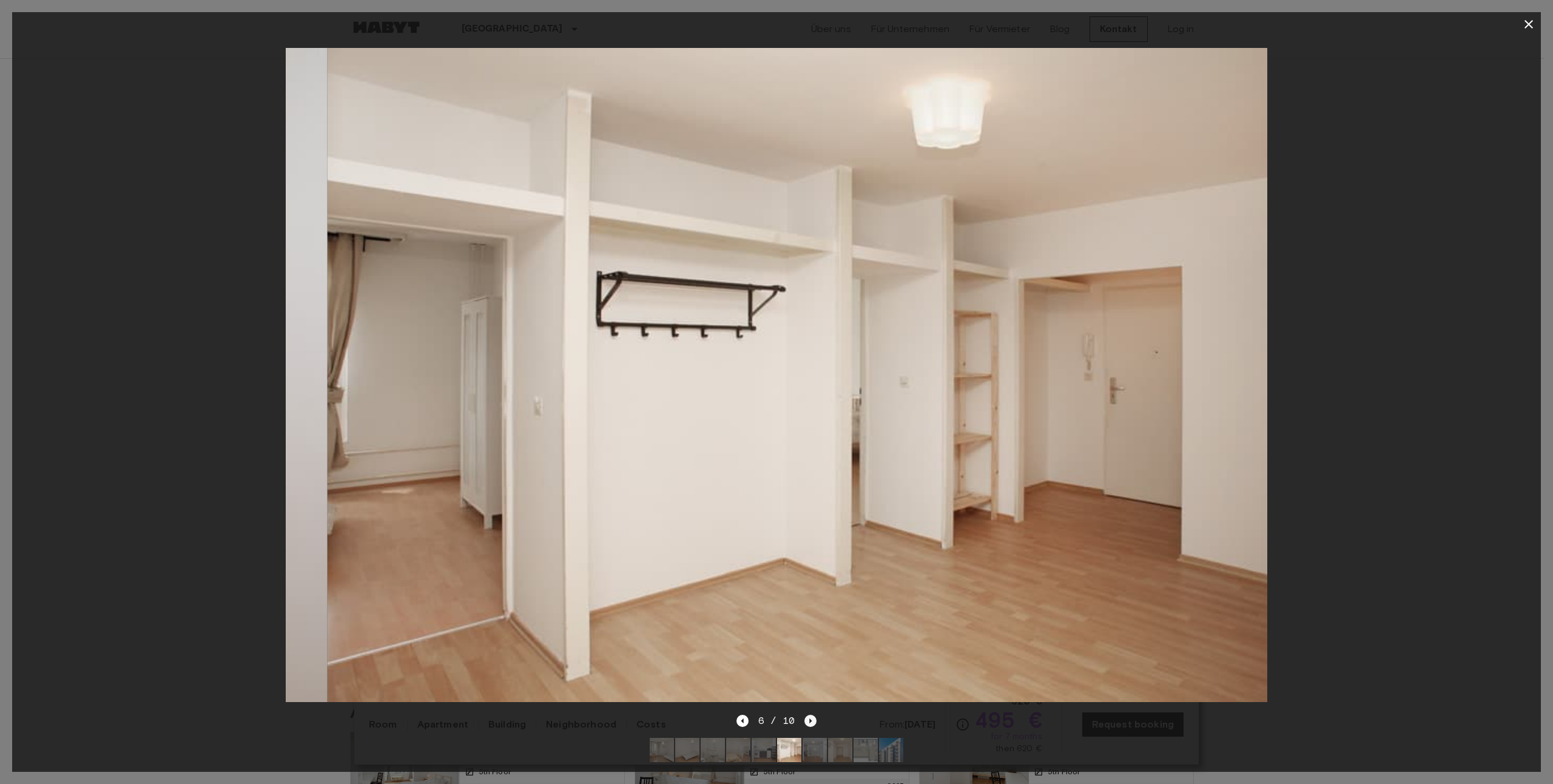
click at [811, 714] on icon "Next image" at bounding box center [811, 720] width 12 height 12
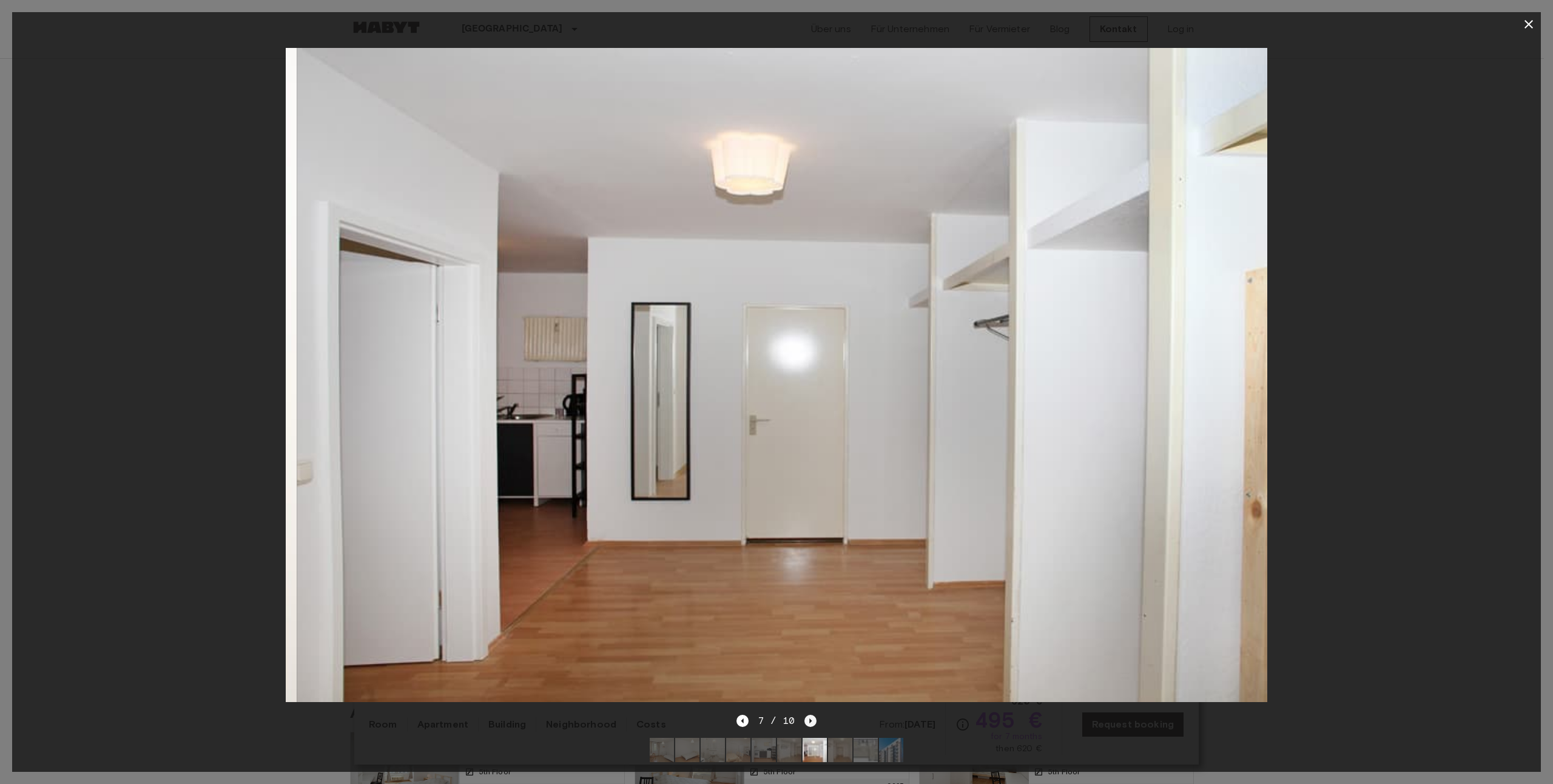
click at [811, 714] on icon "Next image" at bounding box center [811, 720] width 12 height 12
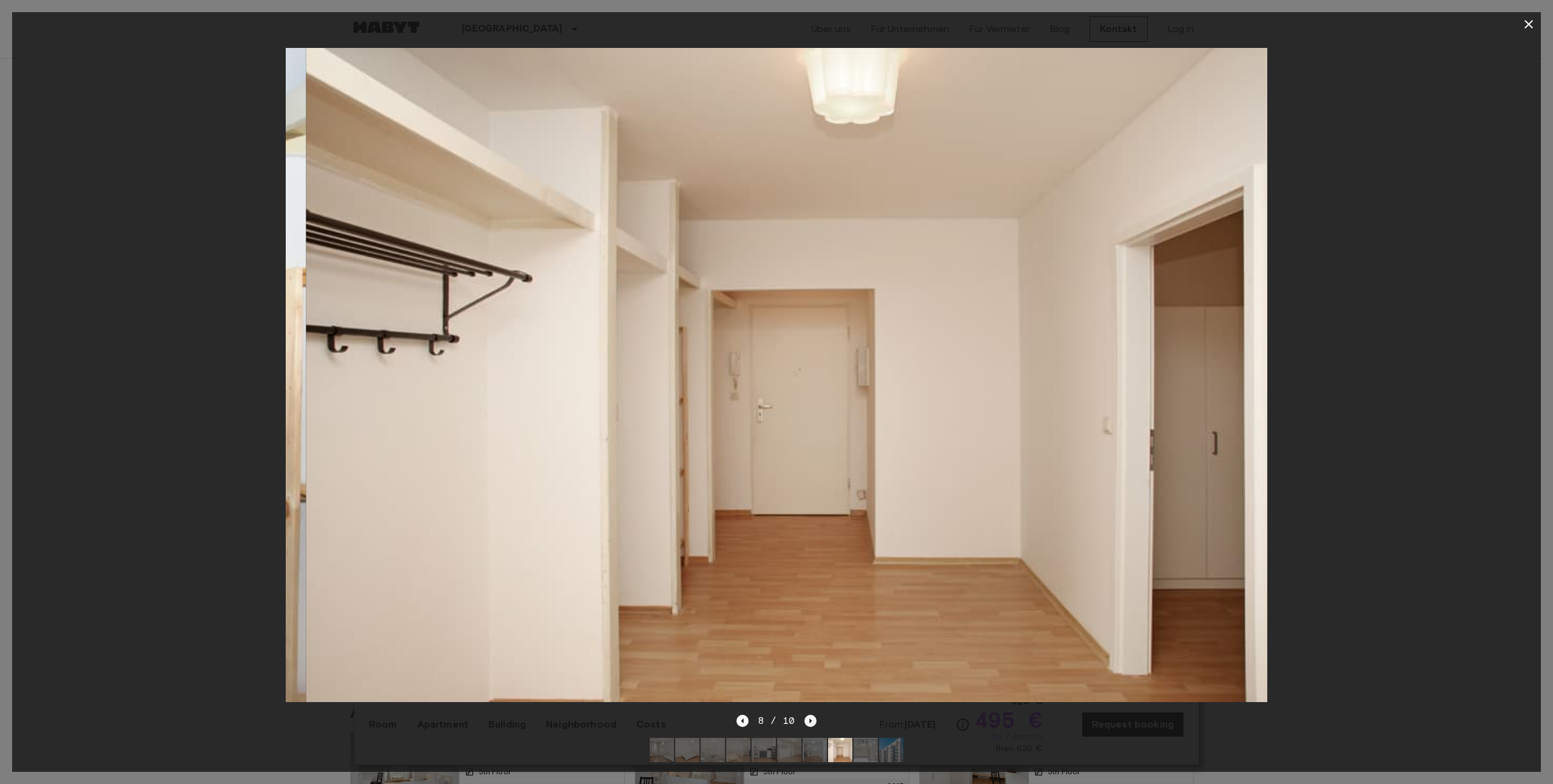
click at [811, 714] on icon "Next image" at bounding box center [811, 720] width 12 height 12
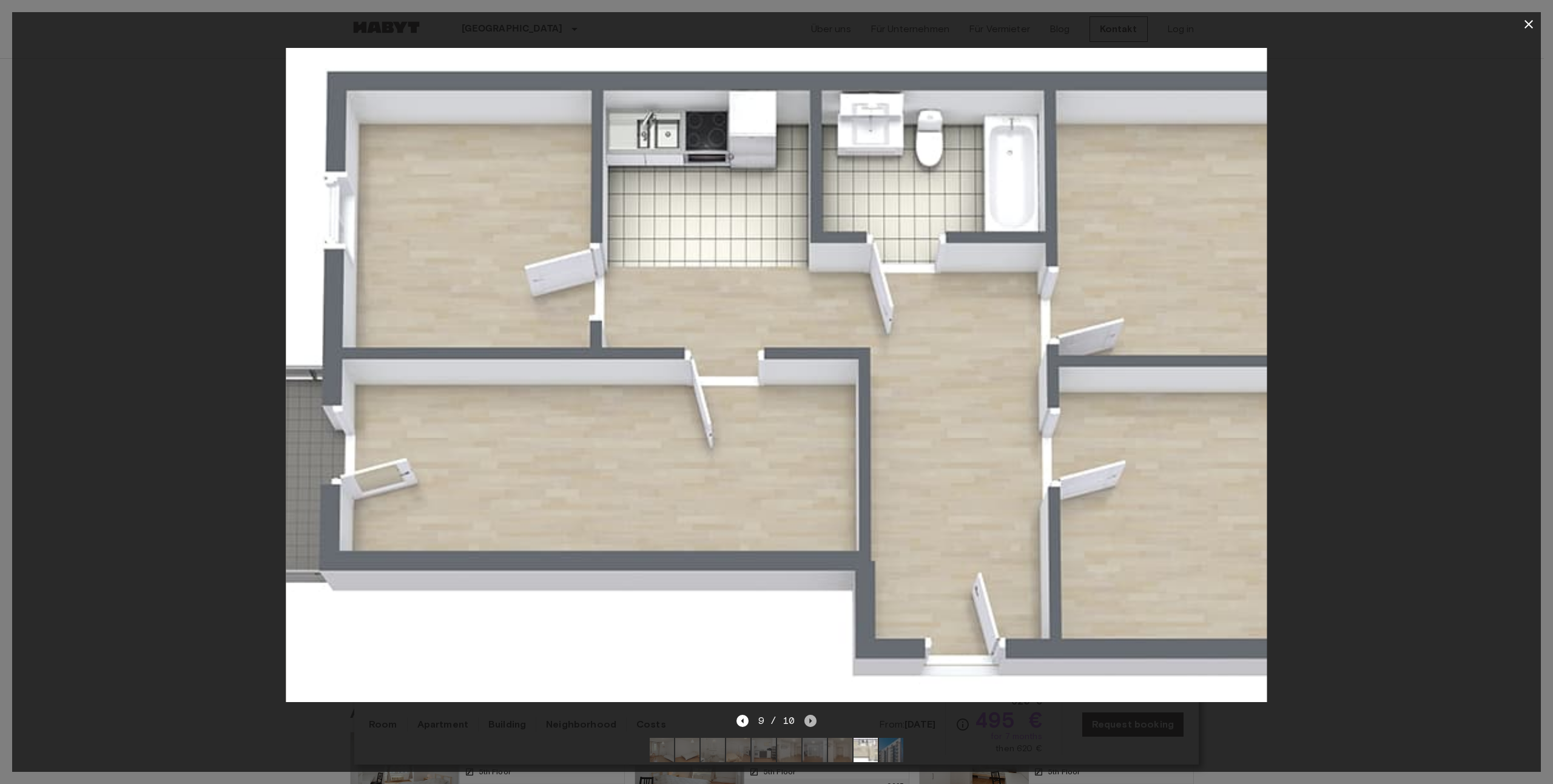
click at [811, 714] on icon "Next image" at bounding box center [811, 720] width 12 height 12
